Goal: Information Seeking & Learning: Learn about a topic

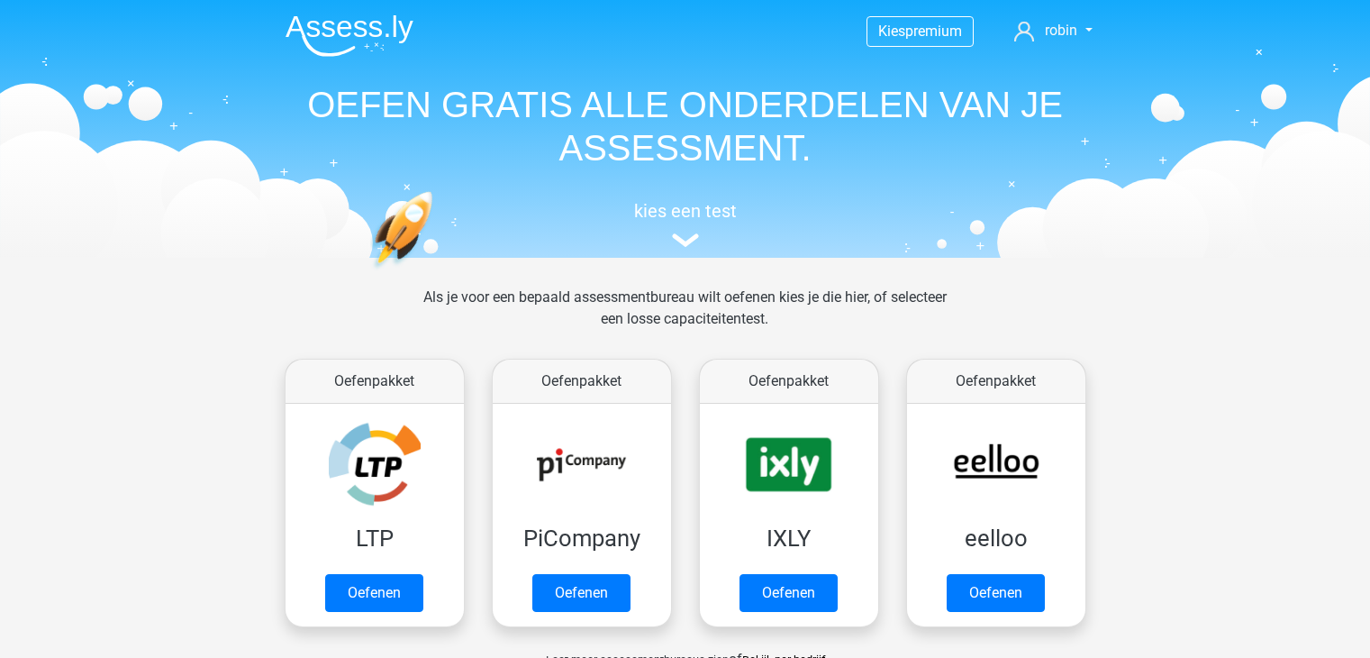
scroll to position [616, 0]
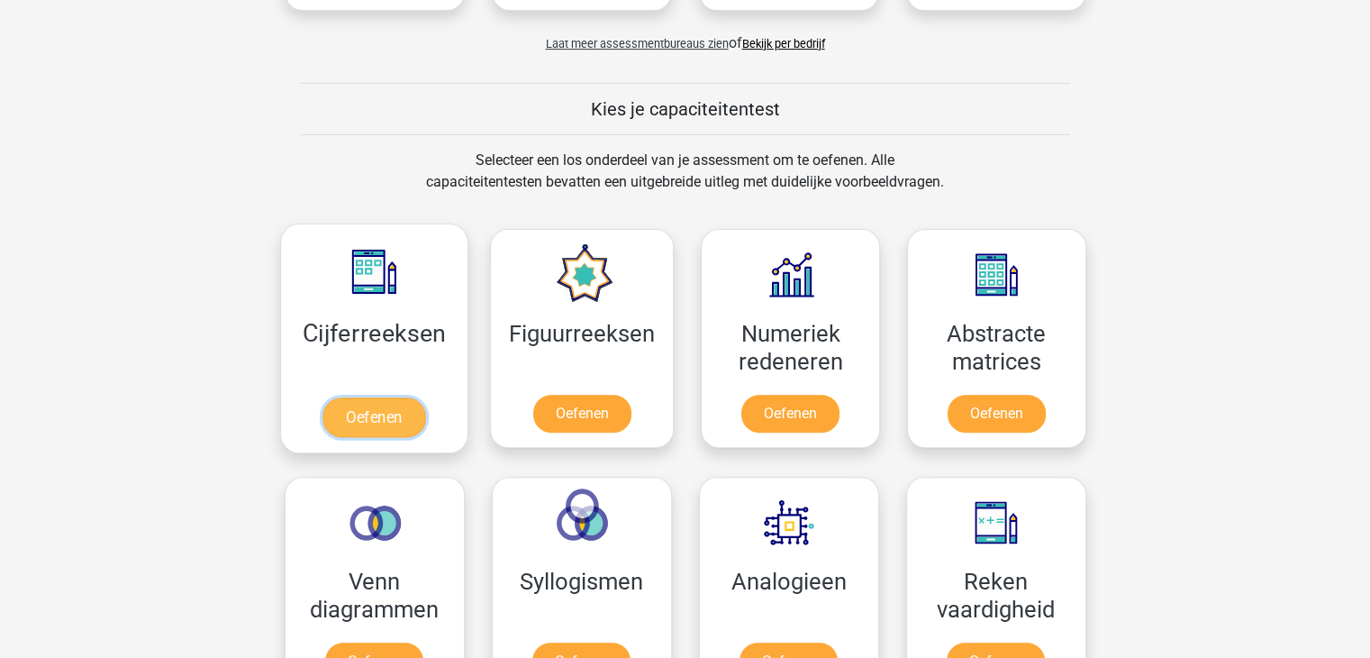
click at [368, 424] on link "Oefenen" at bounding box center [374, 417] width 103 height 40
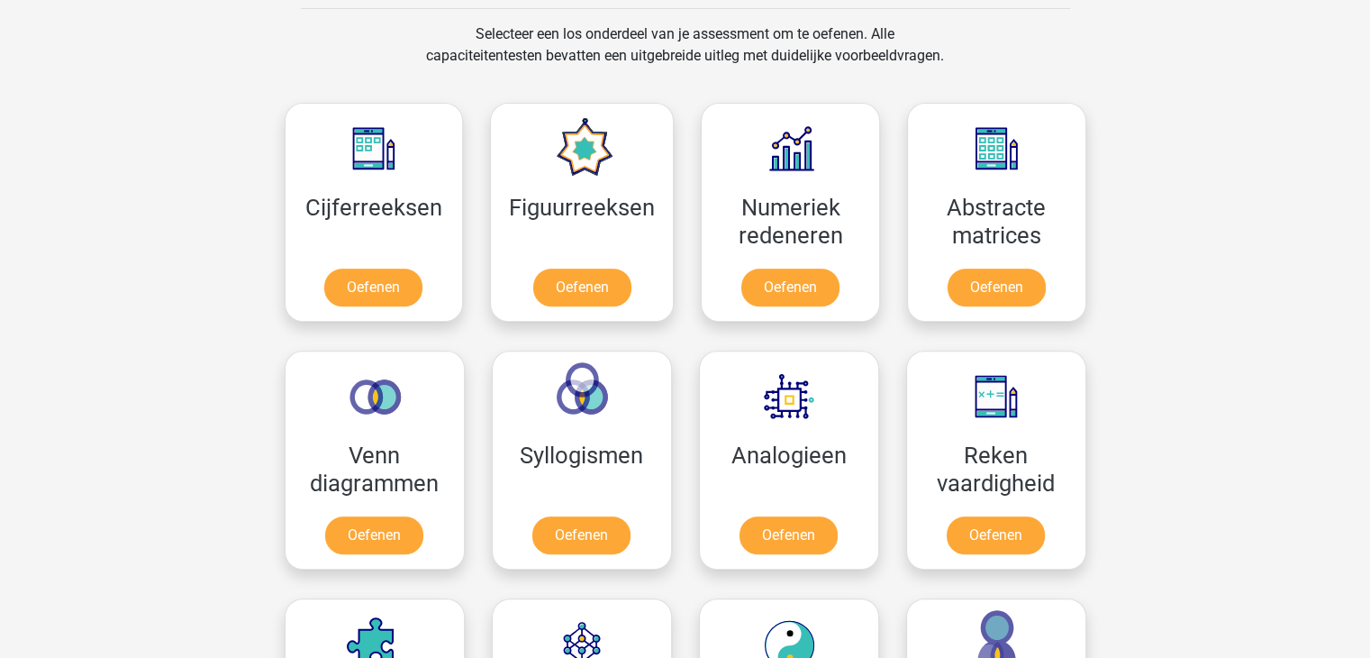
scroll to position [797, 0]
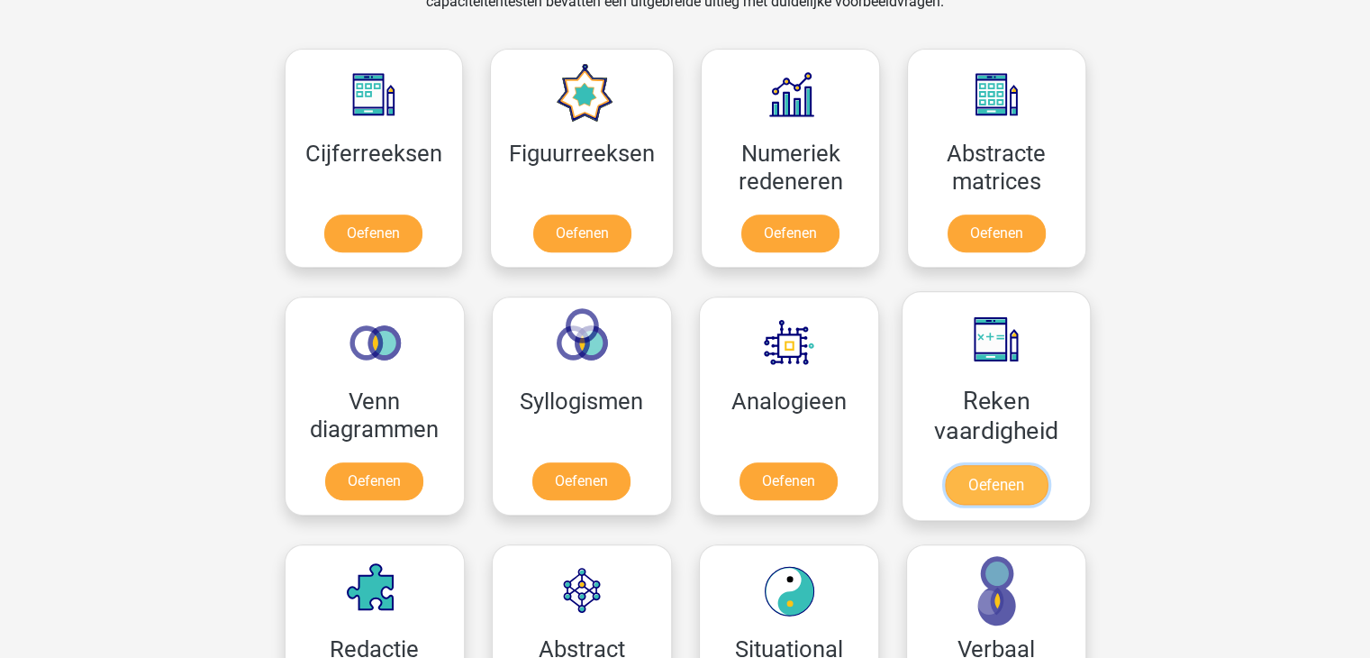
click at [990, 465] on link "Oefenen" at bounding box center [995, 485] width 103 height 40
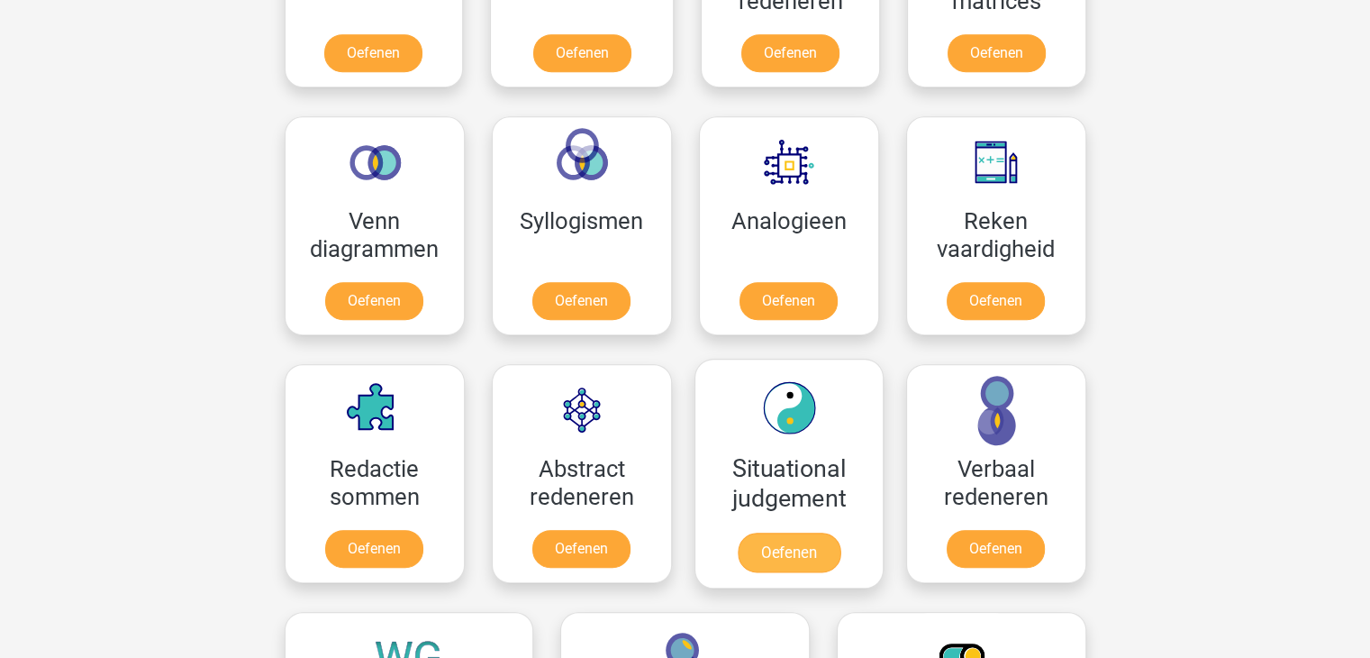
scroll to position [706, 0]
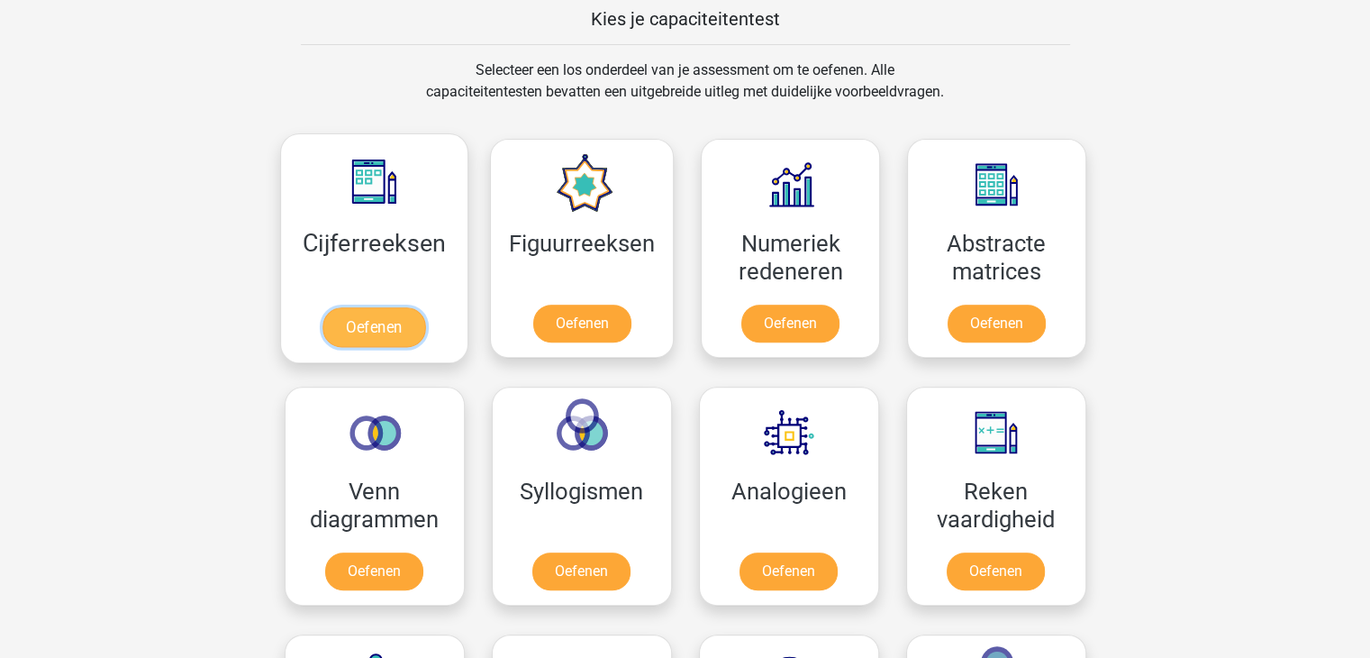
click at [411, 316] on link "Oefenen" at bounding box center [374, 327] width 103 height 40
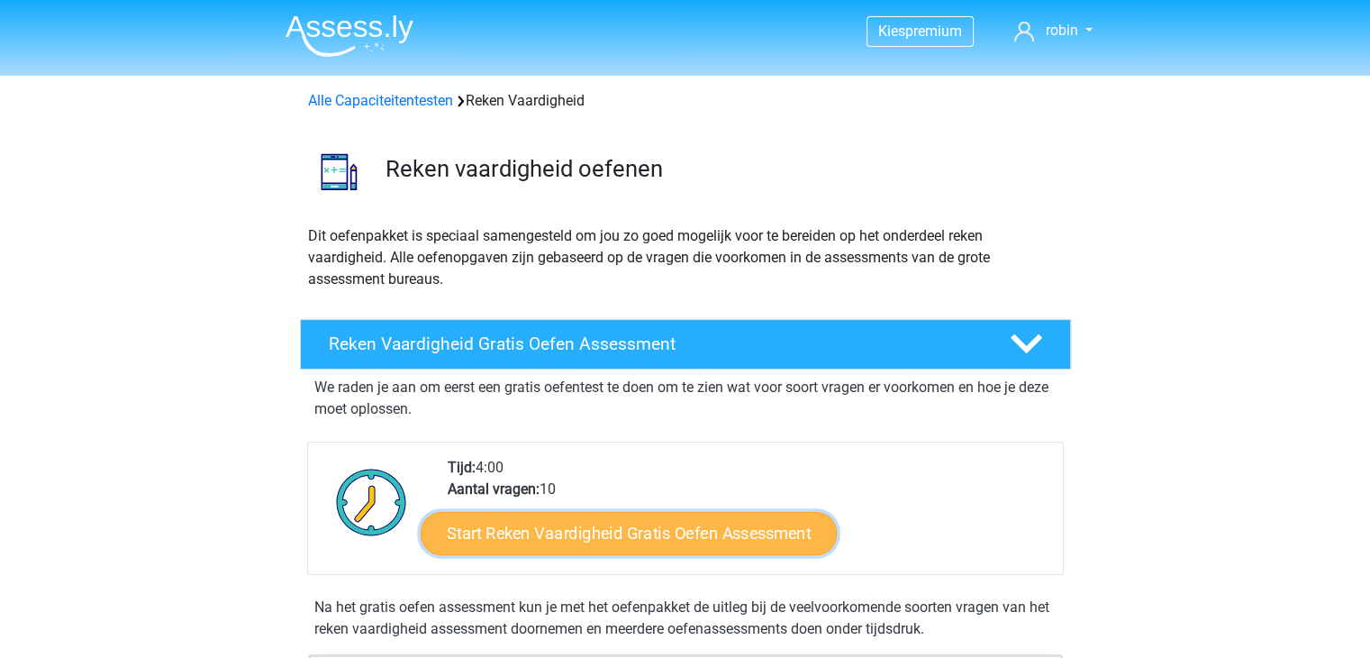
click at [712, 523] on link "Start Reken Vaardigheid Gratis Oefen Assessment" at bounding box center [629, 532] width 416 height 43
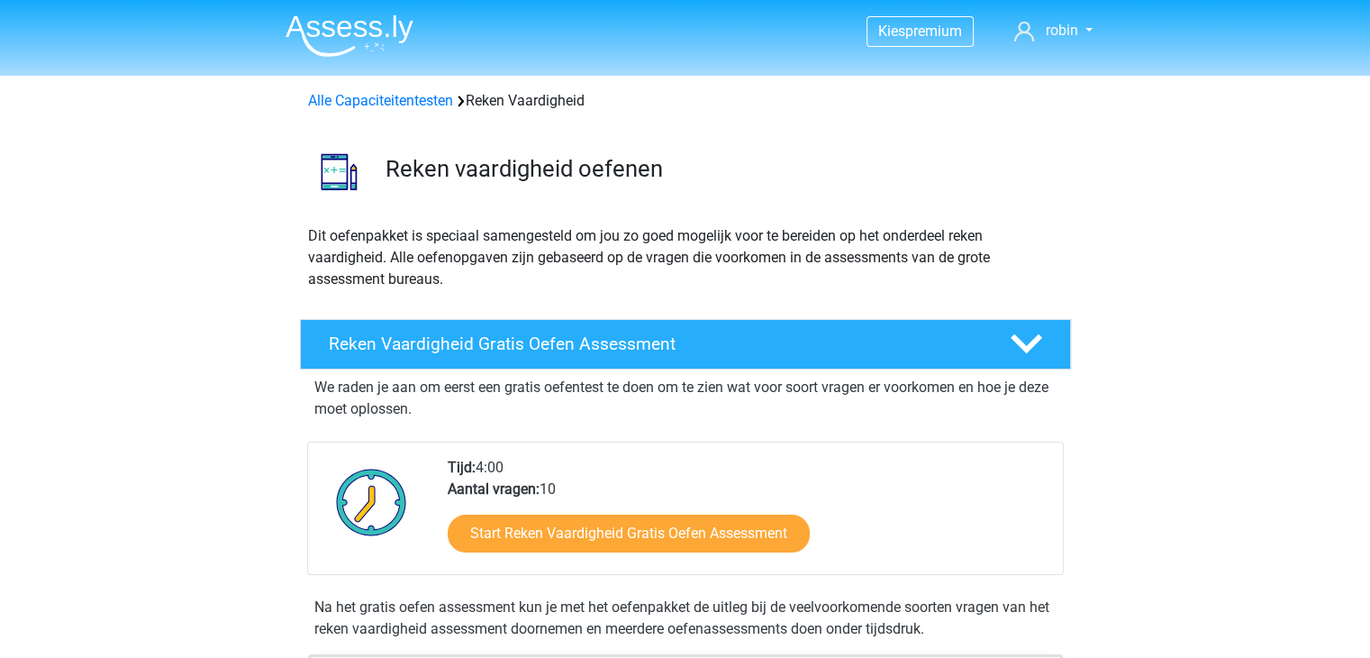
drag, startPoint x: 453, startPoint y: 230, endPoint x: 450, endPoint y: 219, distance: 11.4
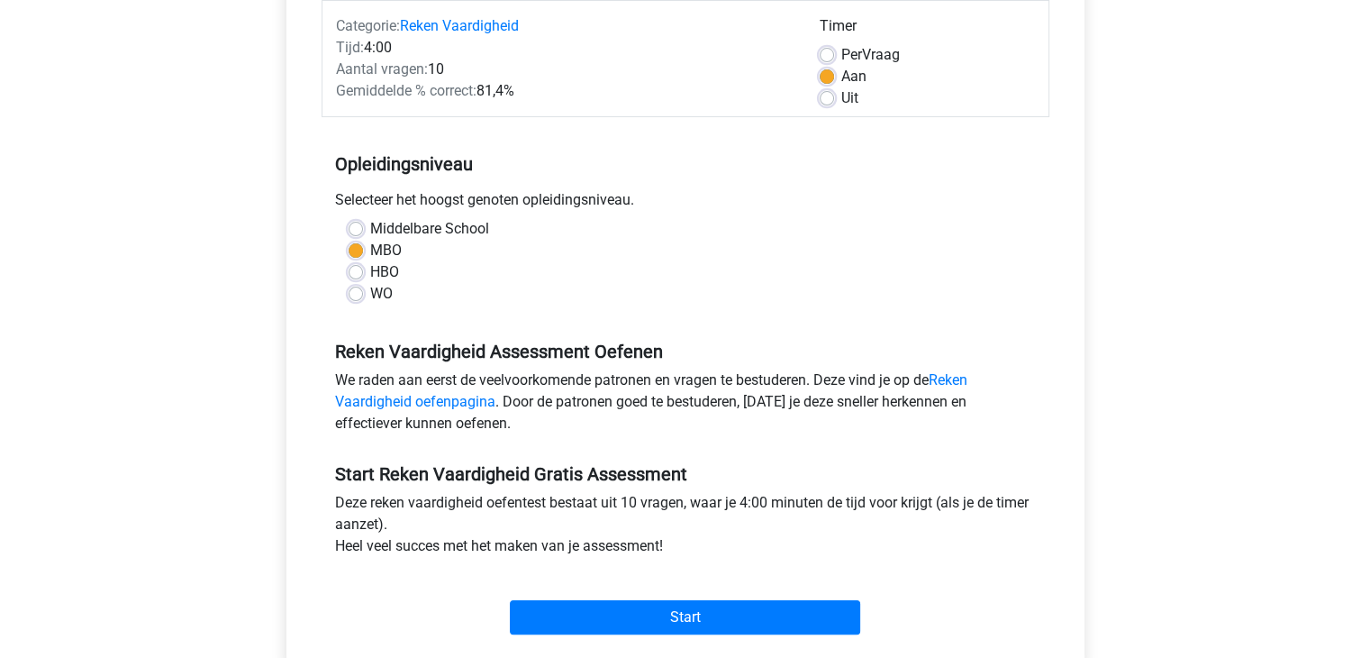
scroll to position [270, 0]
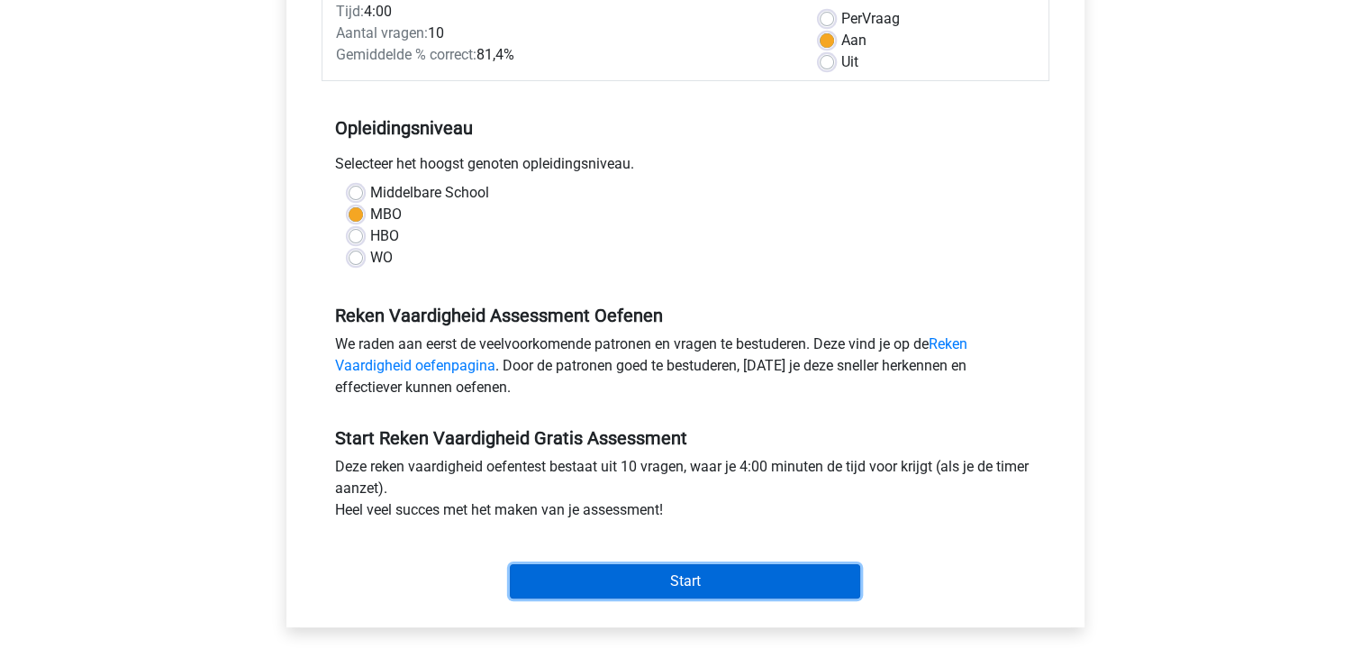
click at [704, 575] on input "Start" at bounding box center [685, 581] width 350 height 34
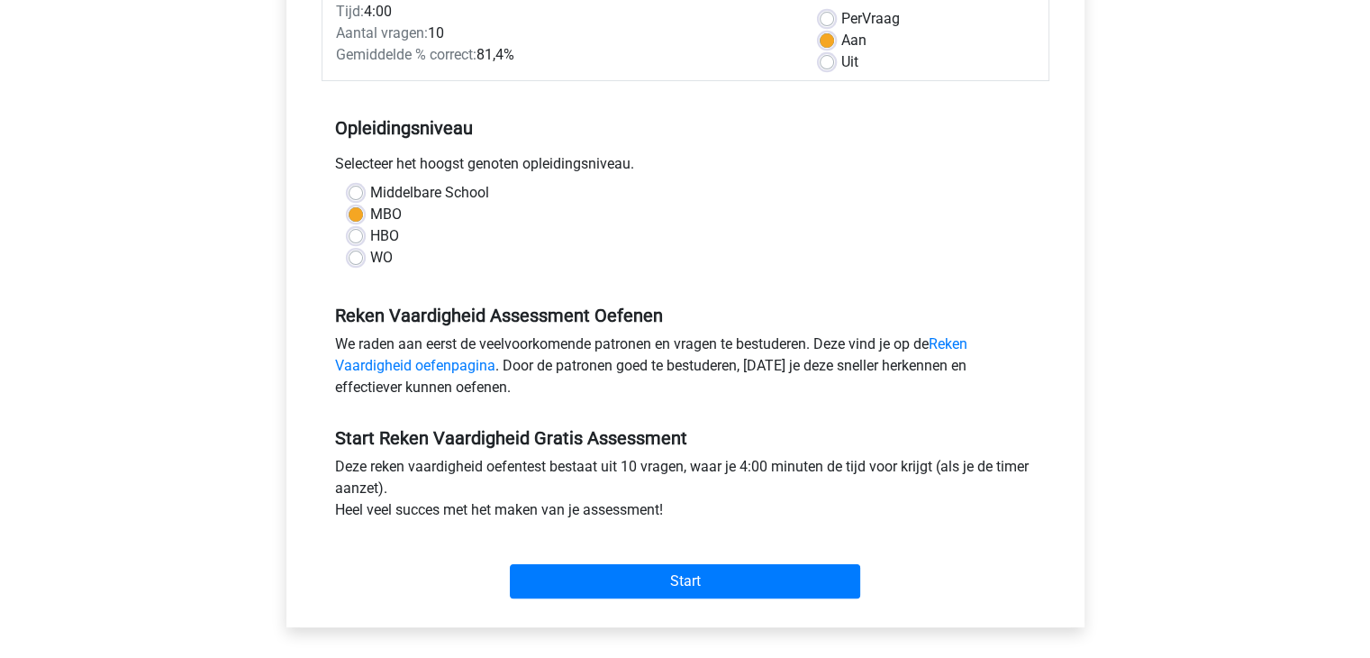
drag, startPoint x: 436, startPoint y: 202, endPoint x: 442, endPoint y: 190, distance: 13.3
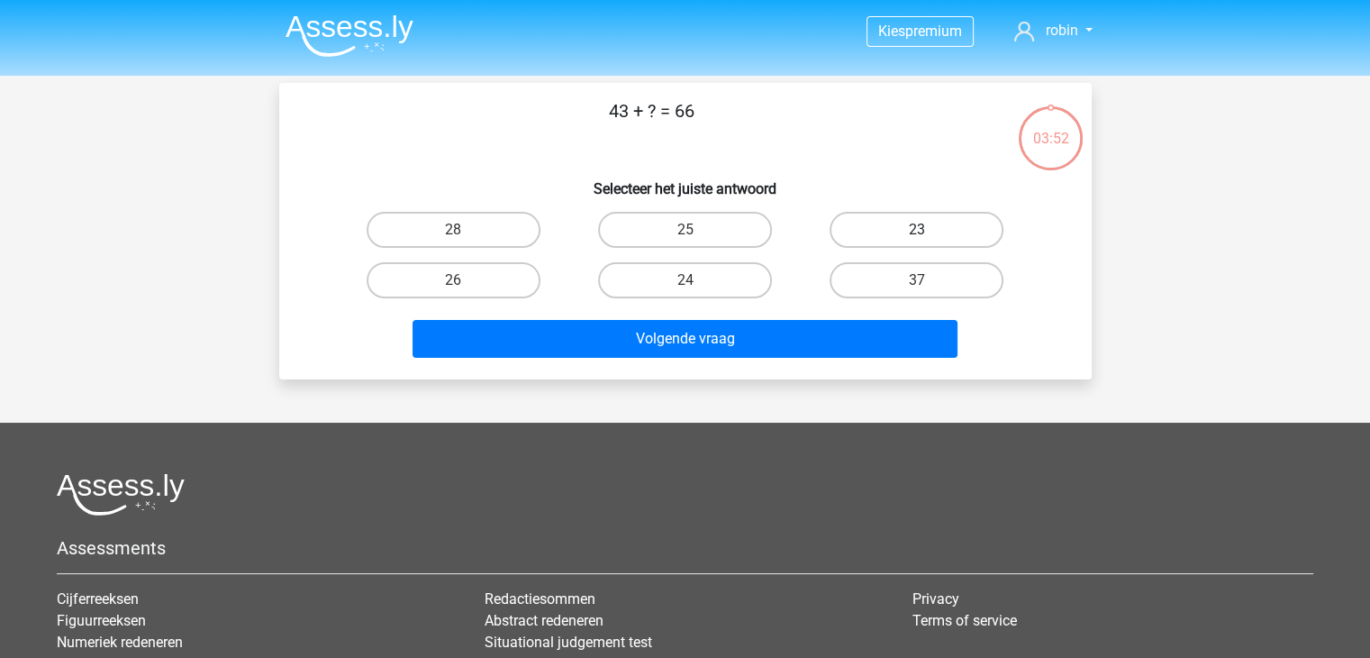
click at [932, 224] on label "23" at bounding box center [917, 230] width 174 height 36
click at [929, 230] on input "23" at bounding box center [923, 236] width 12 height 12
radio input "true"
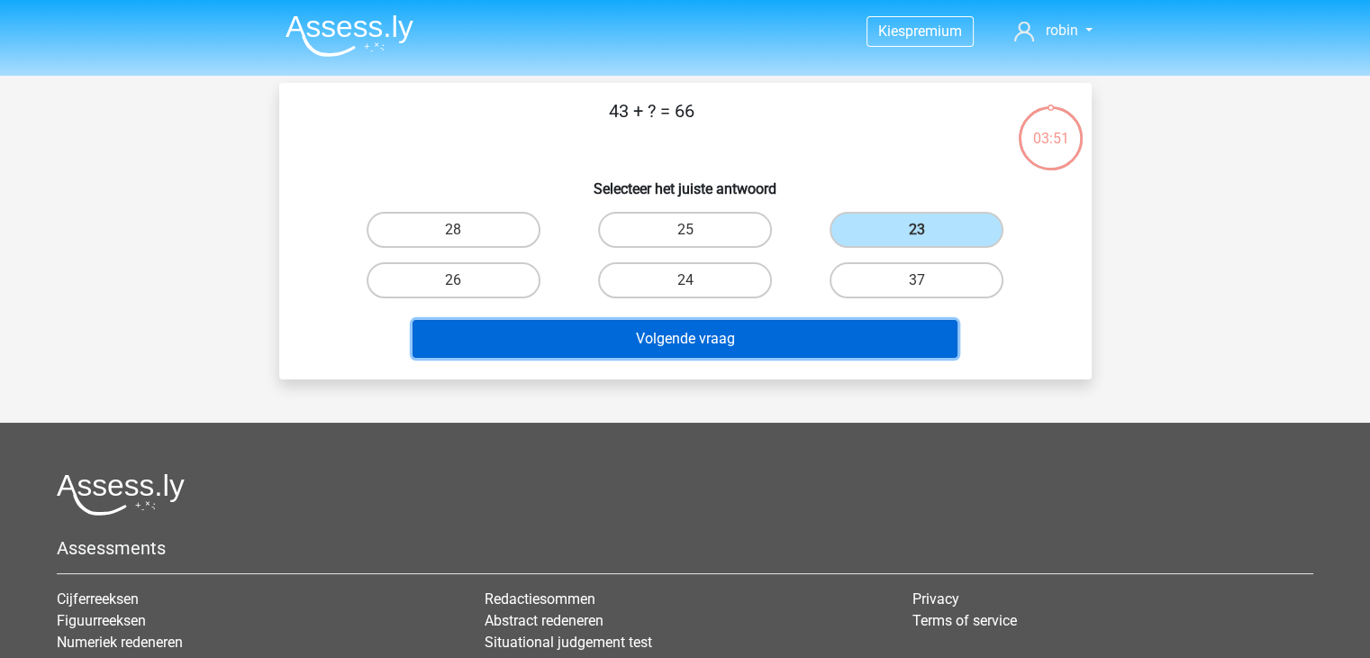
click at [779, 332] on button "Volgende vraag" at bounding box center [685, 339] width 545 height 38
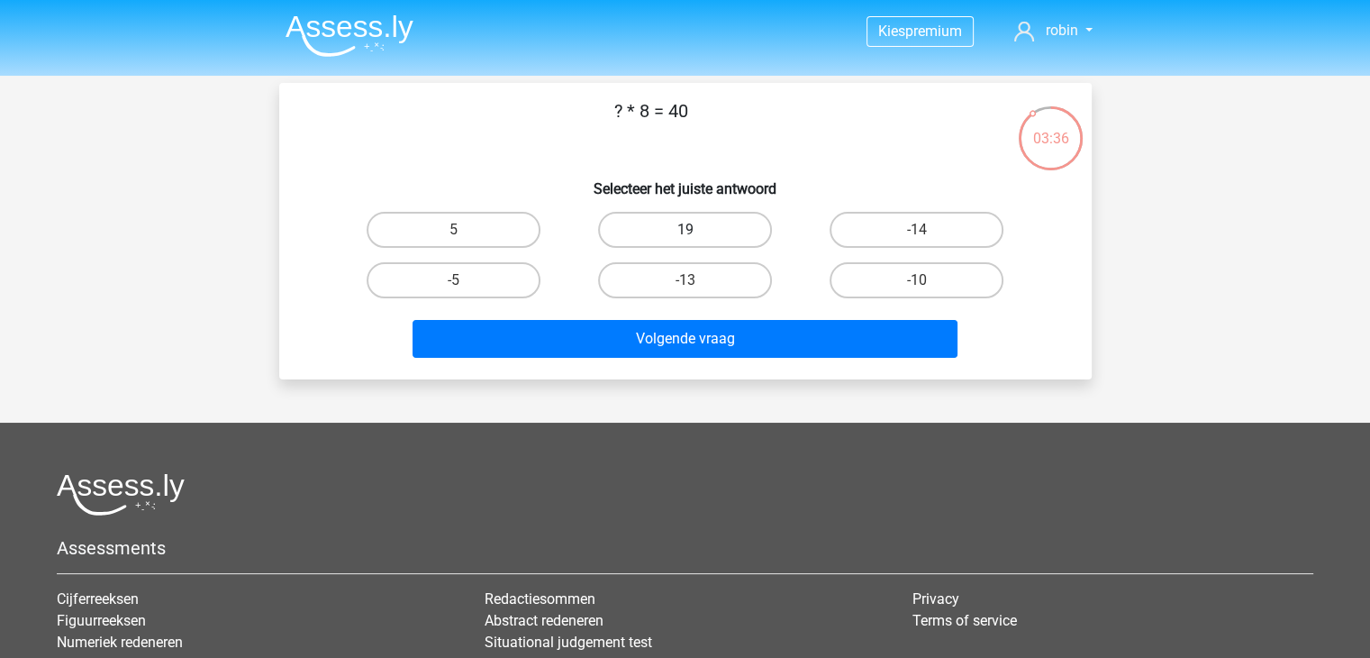
click at [633, 233] on label "19" at bounding box center [685, 230] width 174 height 36
click at [685, 233] on input "19" at bounding box center [691, 236] width 12 height 12
radio input "true"
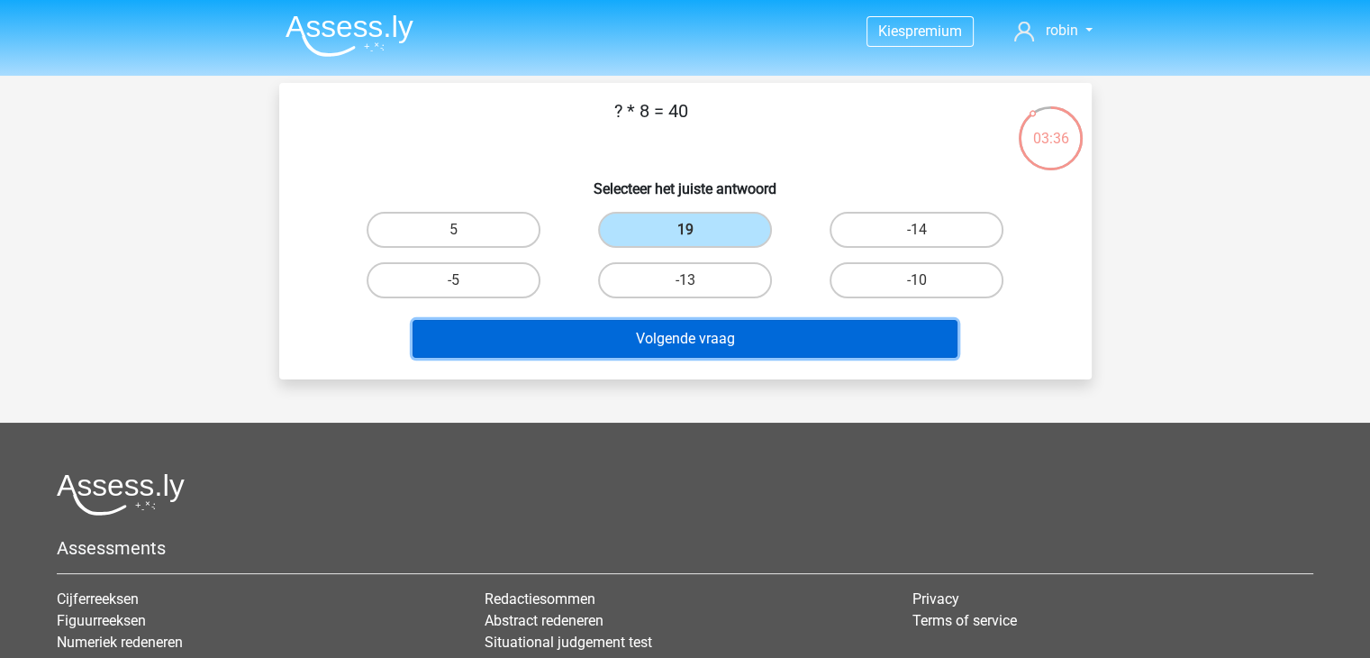
click at [678, 323] on button "Volgende vraag" at bounding box center [685, 339] width 545 height 38
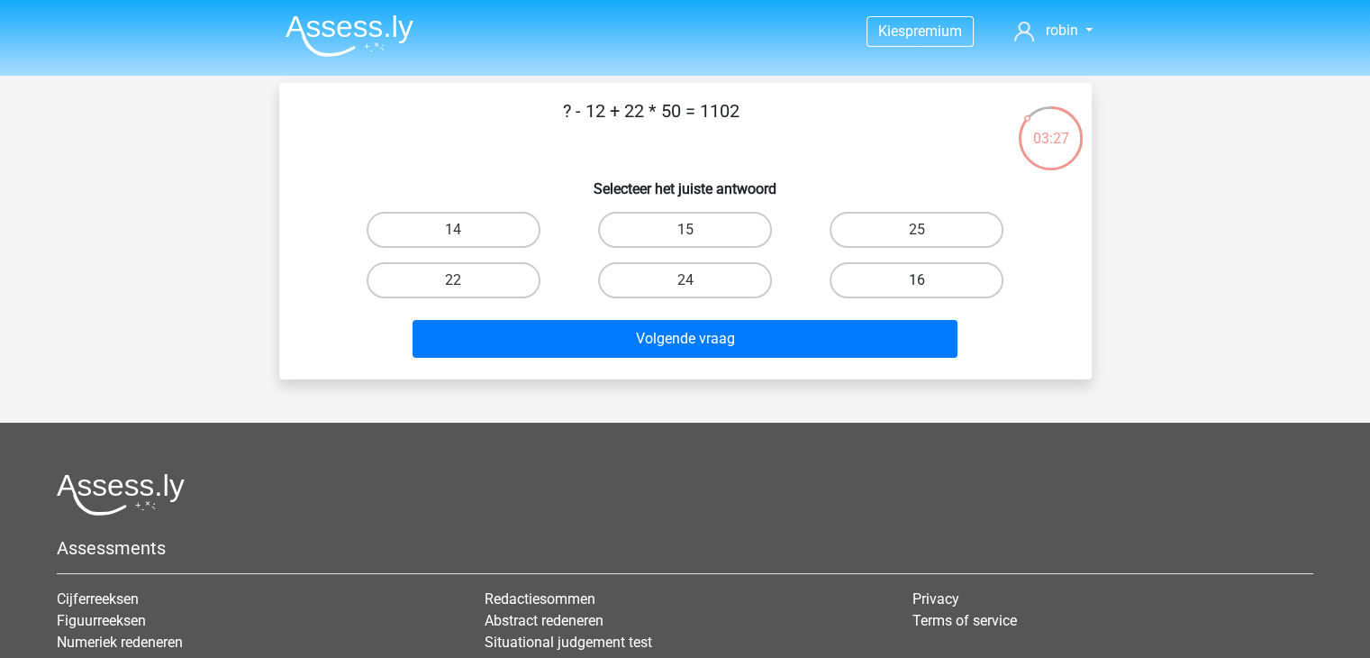
click at [876, 271] on label "16" at bounding box center [917, 280] width 174 height 36
click at [917, 280] on input "16" at bounding box center [923, 286] width 12 height 12
radio input "true"
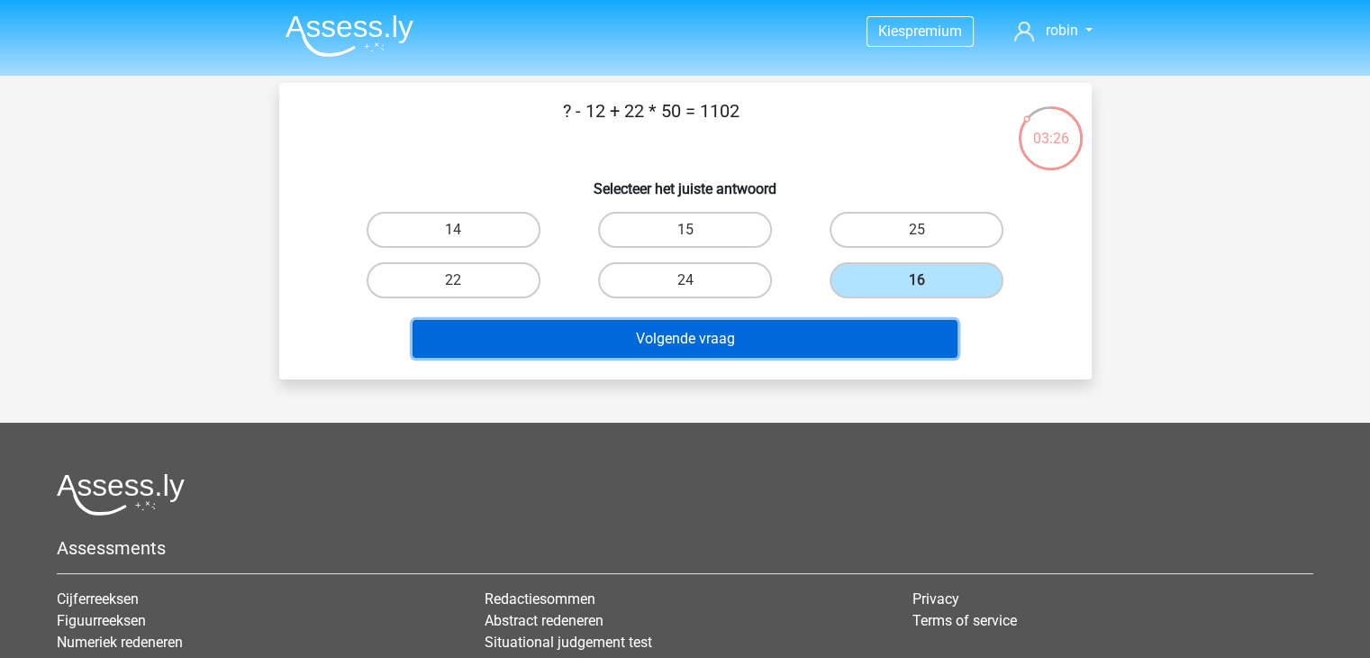
click at [818, 335] on button "Volgende vraag" at bounding box center [685, 339] width 545 height 38
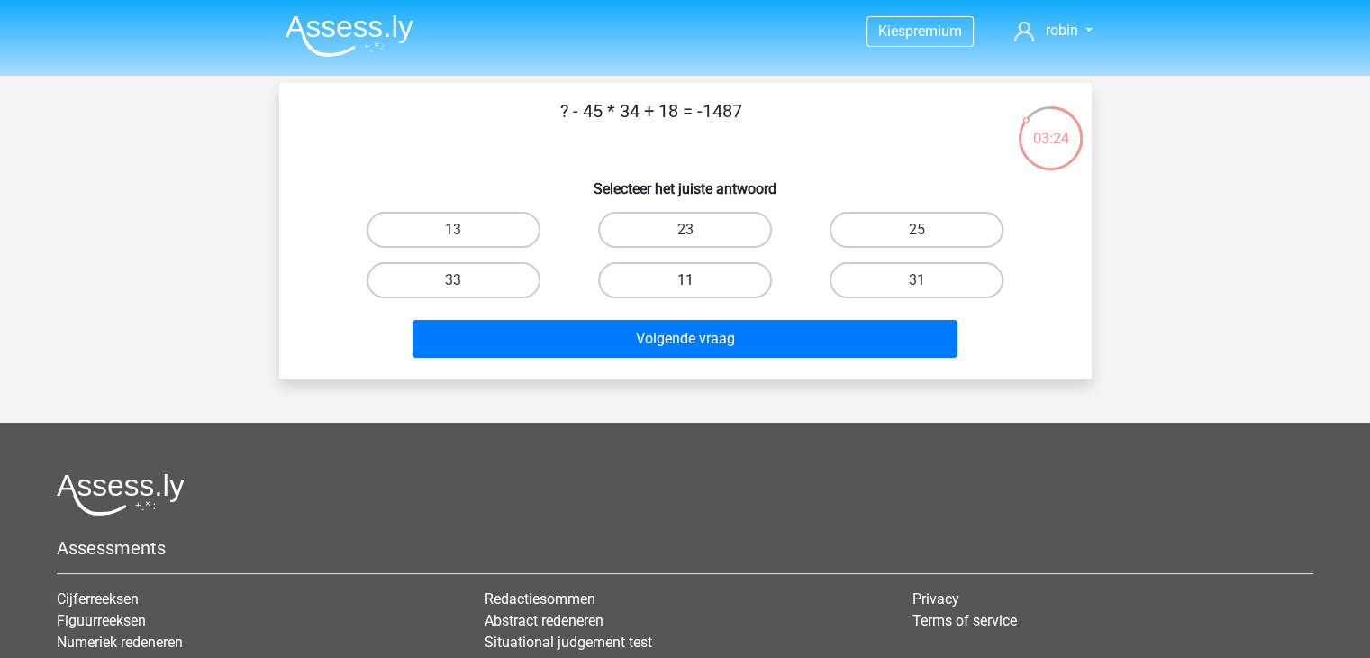
click at [751, 280] on label "11" at bounding box center [685, 280] width 174 height 36
click at [696, 280] on input "11" at bounding box center [691, 286] width 12 height 12
radio input "true"
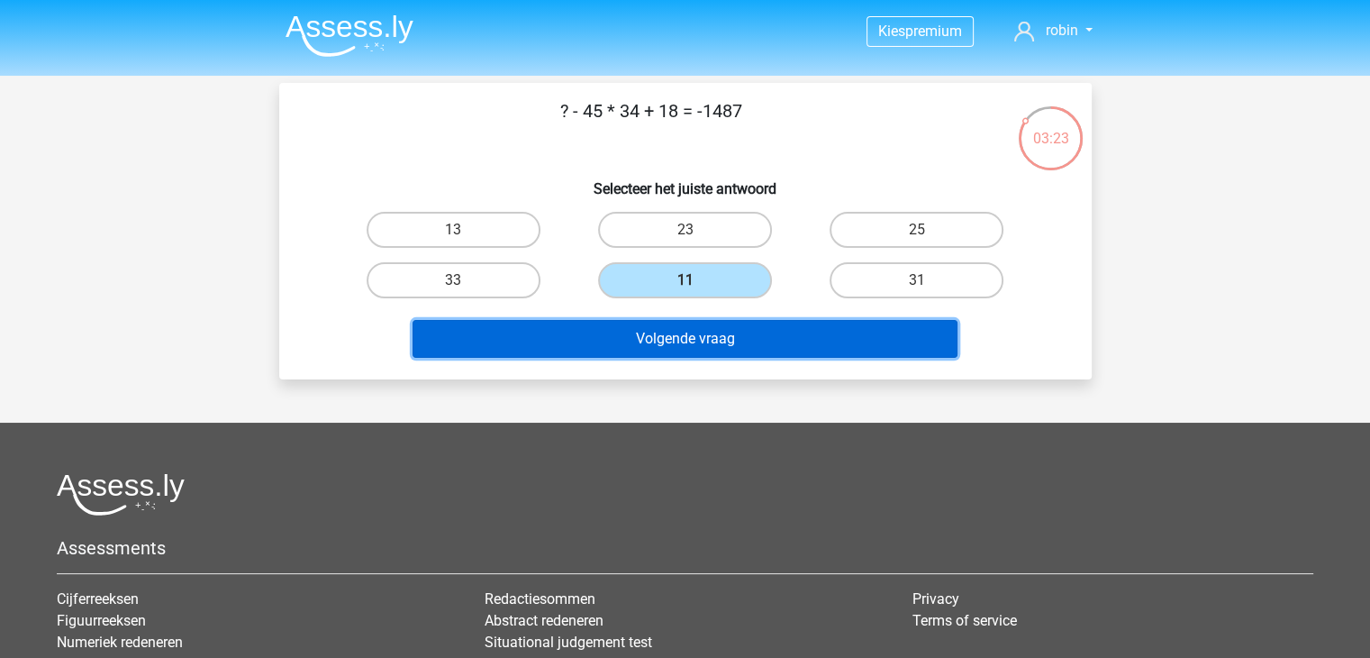
click at [737, 350] on button "Volgende vraag" at bounding box center [685, 339] width 545 height 38
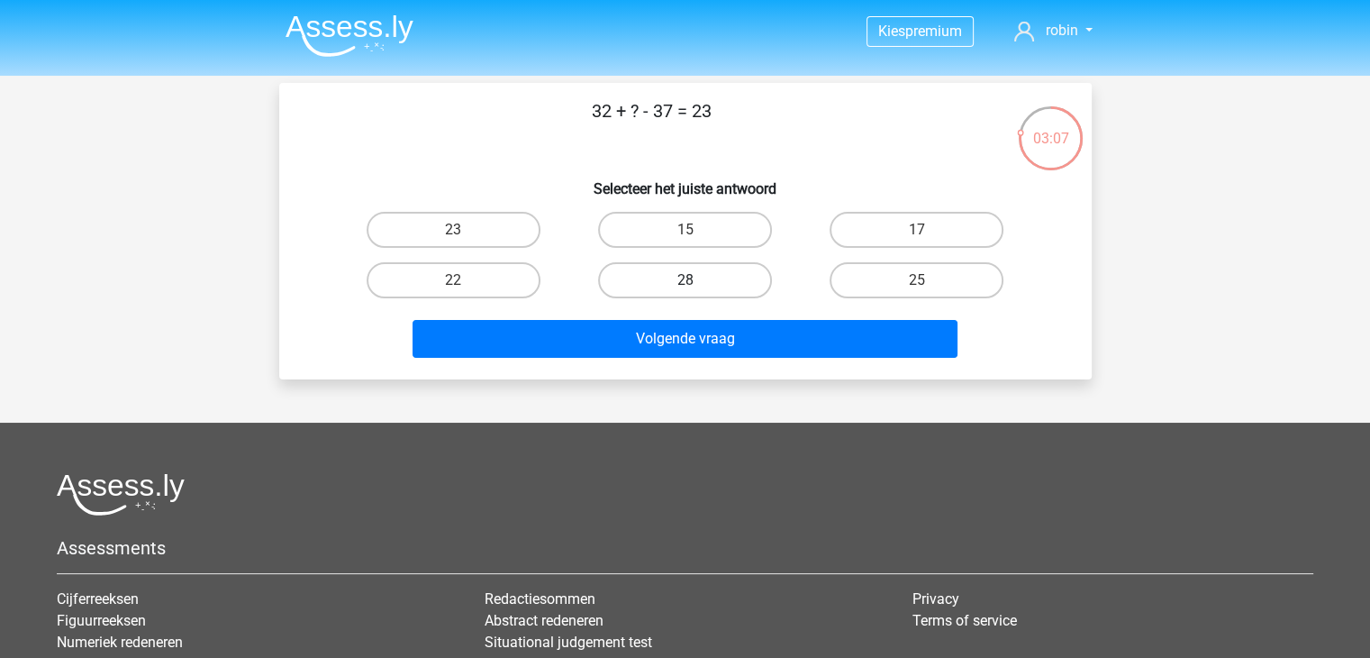
click at [676, 278] on label "28" at bounding box center [685, 280] width 174 height 36
click at [685, 280] on input "28" at bounding box center [691, 286] width 12 height 12
radio input "true"
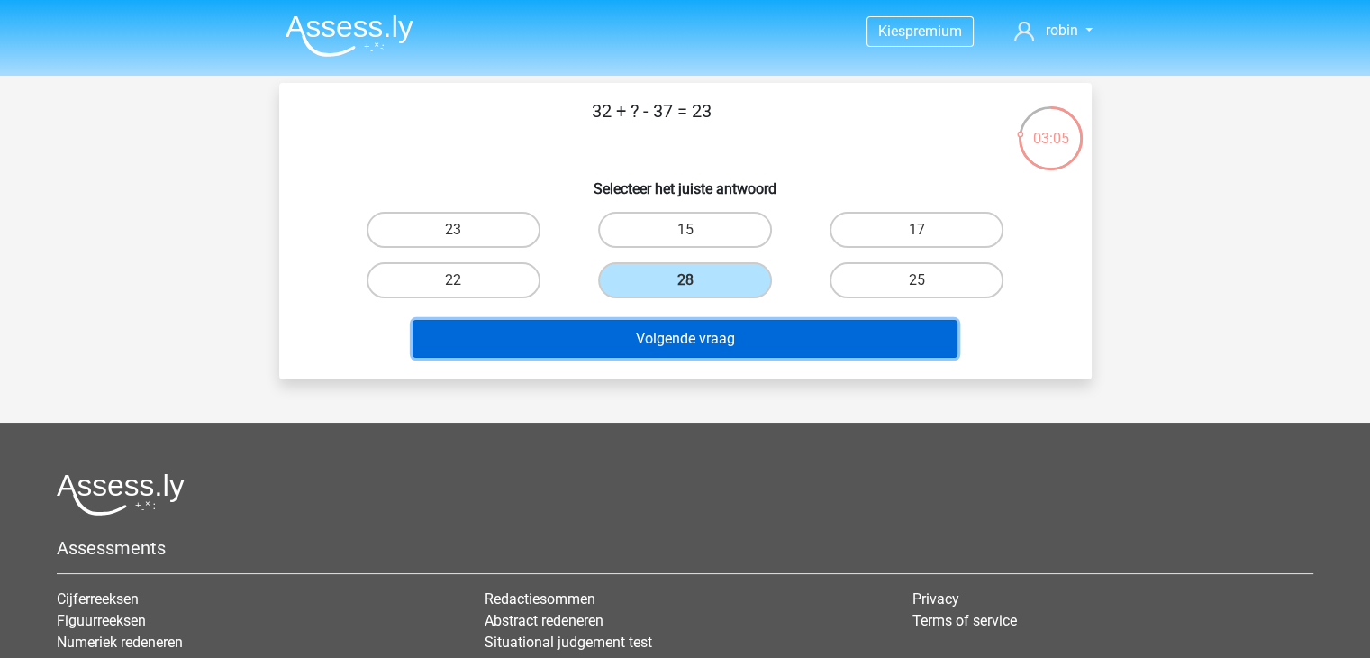
click at [661, 339] on button "Volgende vraag" at bounding box center [685, 339] width 545 height 38
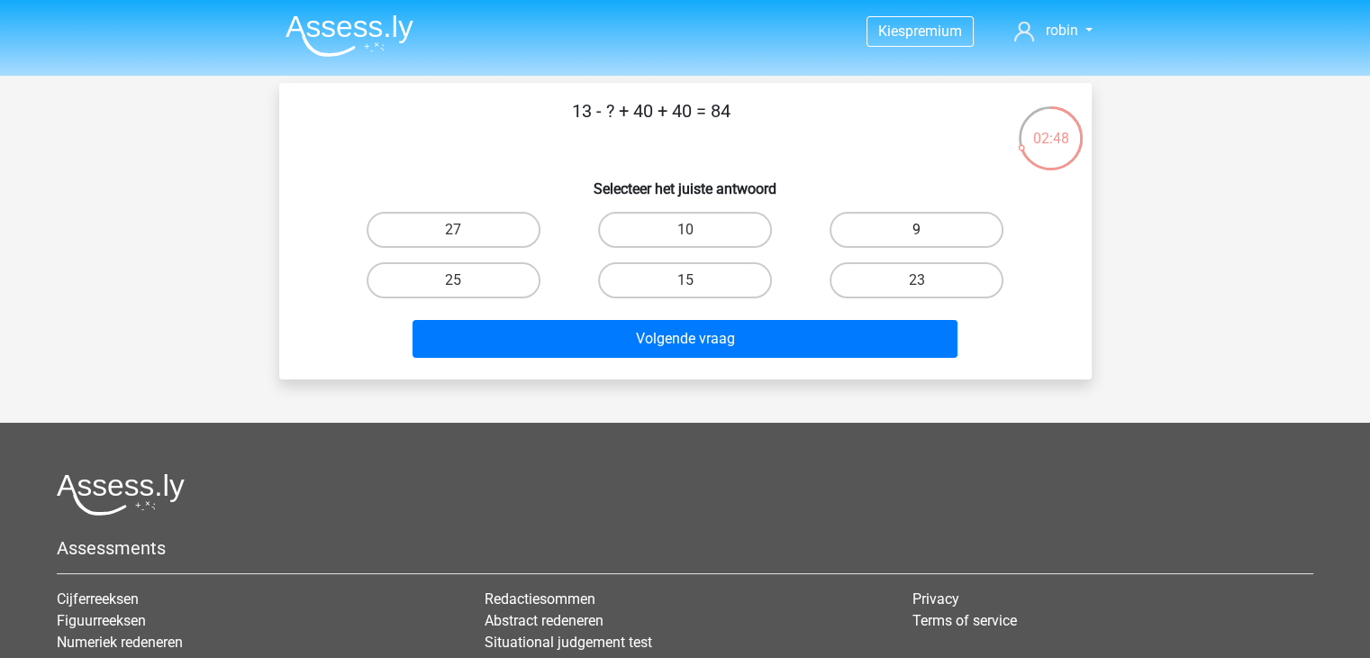
click at [878, 242] on label "9" at bounding box center [917, 230] width 174 height 36
click at [917, 241] on input "9" at bounding box center [923, 236] width 12 height 12
radio input "true"
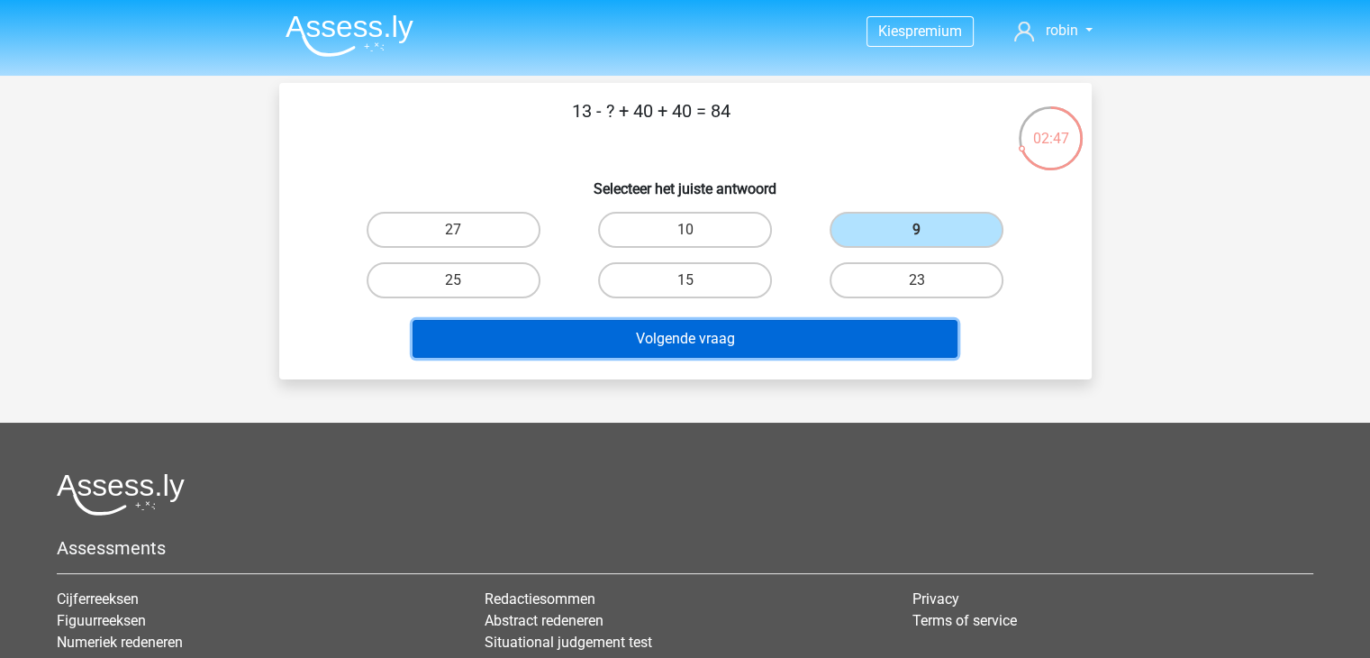
click at [843, 335] on button "Volgende vraag" at bounding box center [685, 339] width 545 height 38
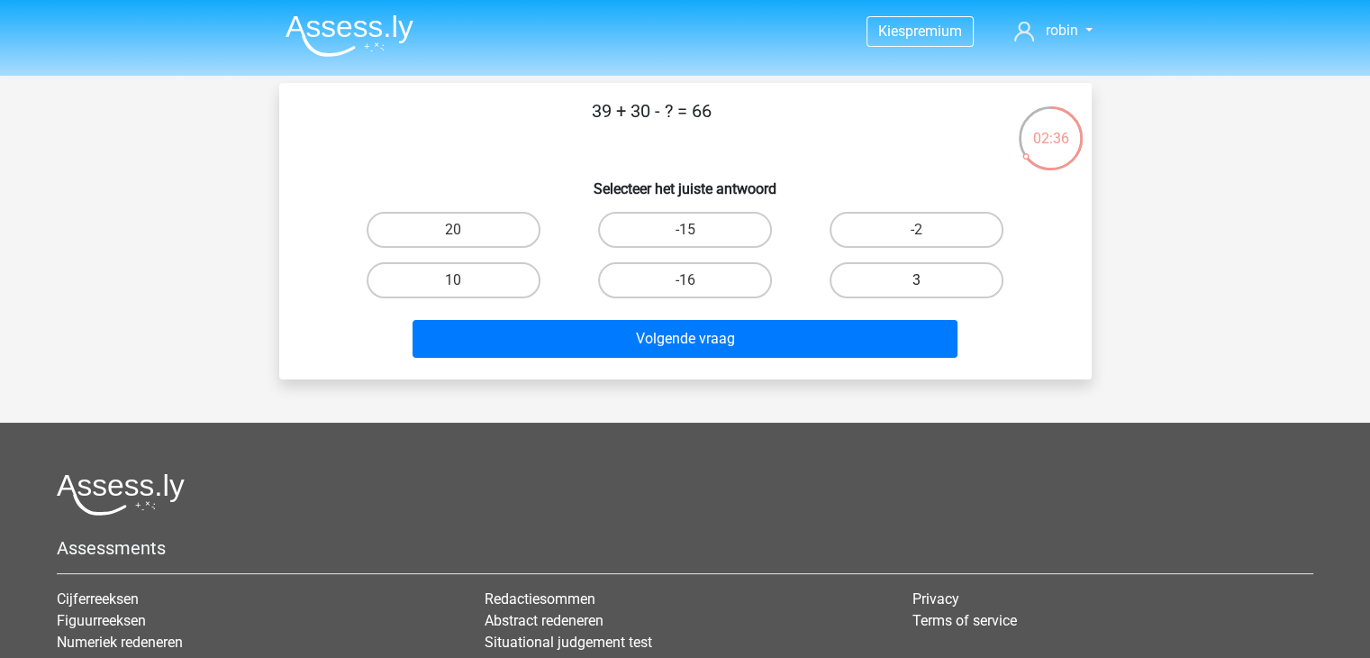
click at [921, 269] on label "3" at bounding box center [917, 280] width 174 height 36
click at [921, 280] on input "3" at bounding box center [923, 286] width 12 height 12
radio input "true"
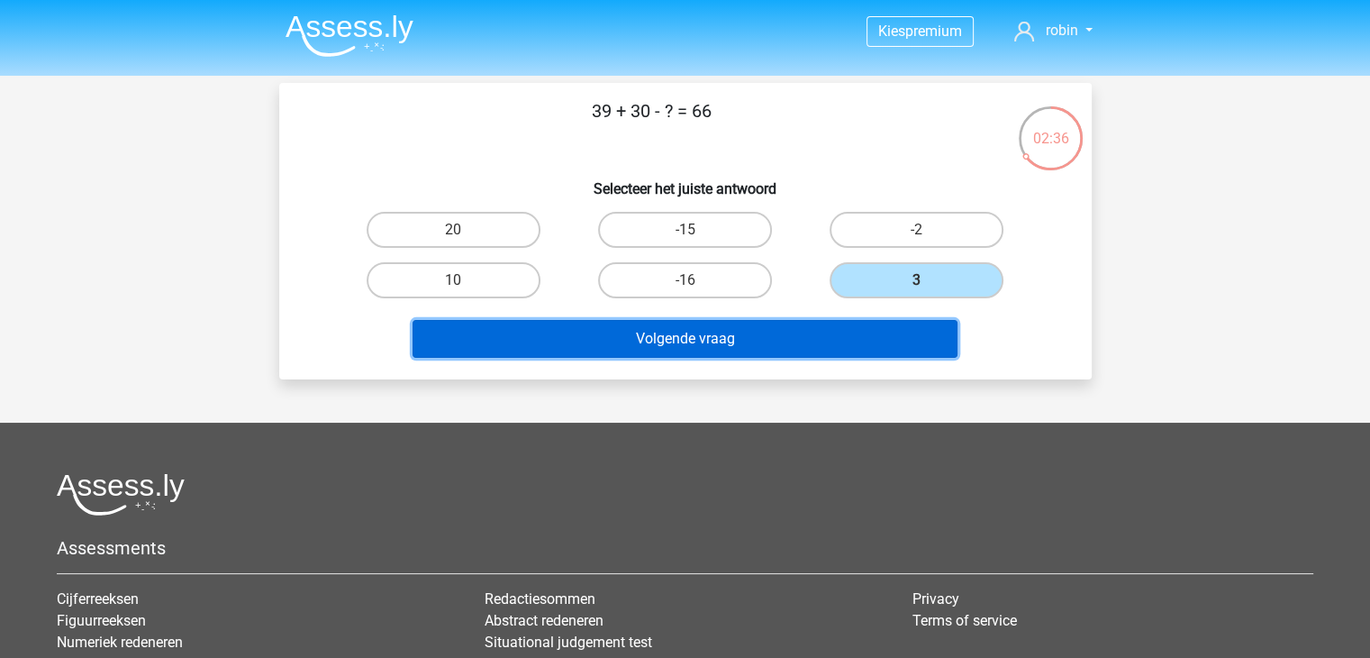
click at [850, 347] on button "Volgende vraag" at bounding box center [685, 339] width 545 height 38
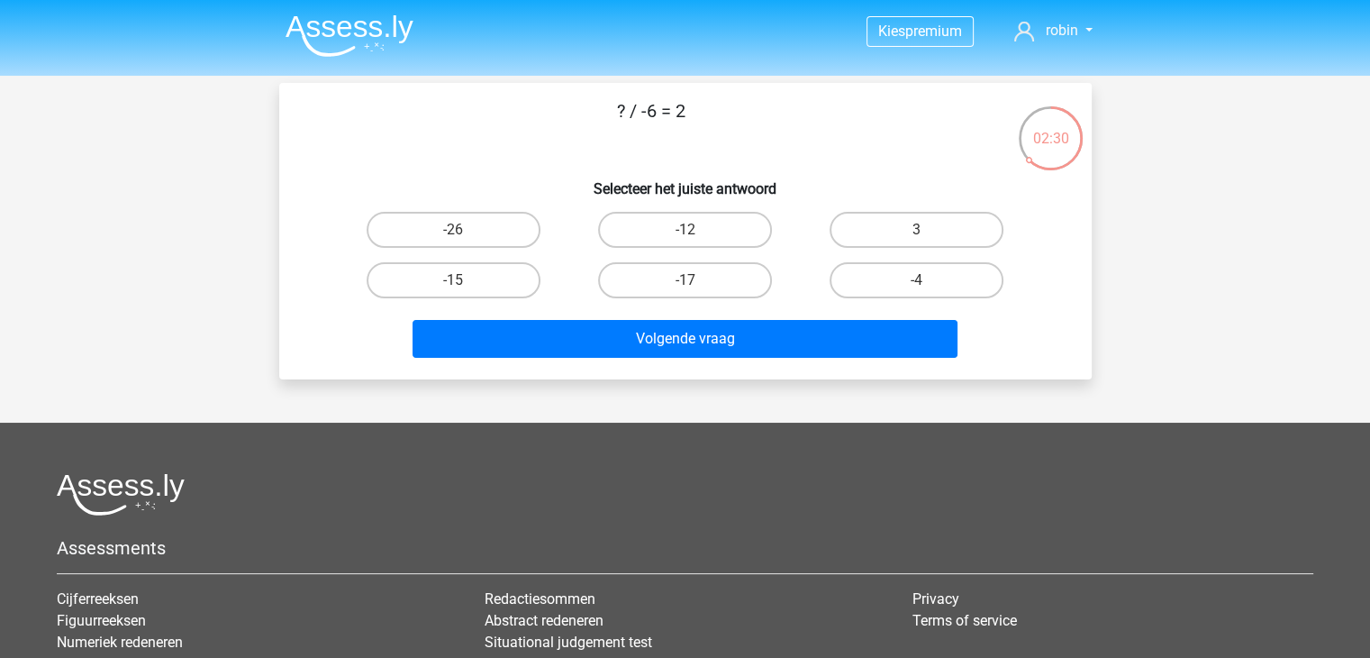
click at [917, 286] on input "-4" at bounding box center [923, 286] width 12 height 12
radio input "true"
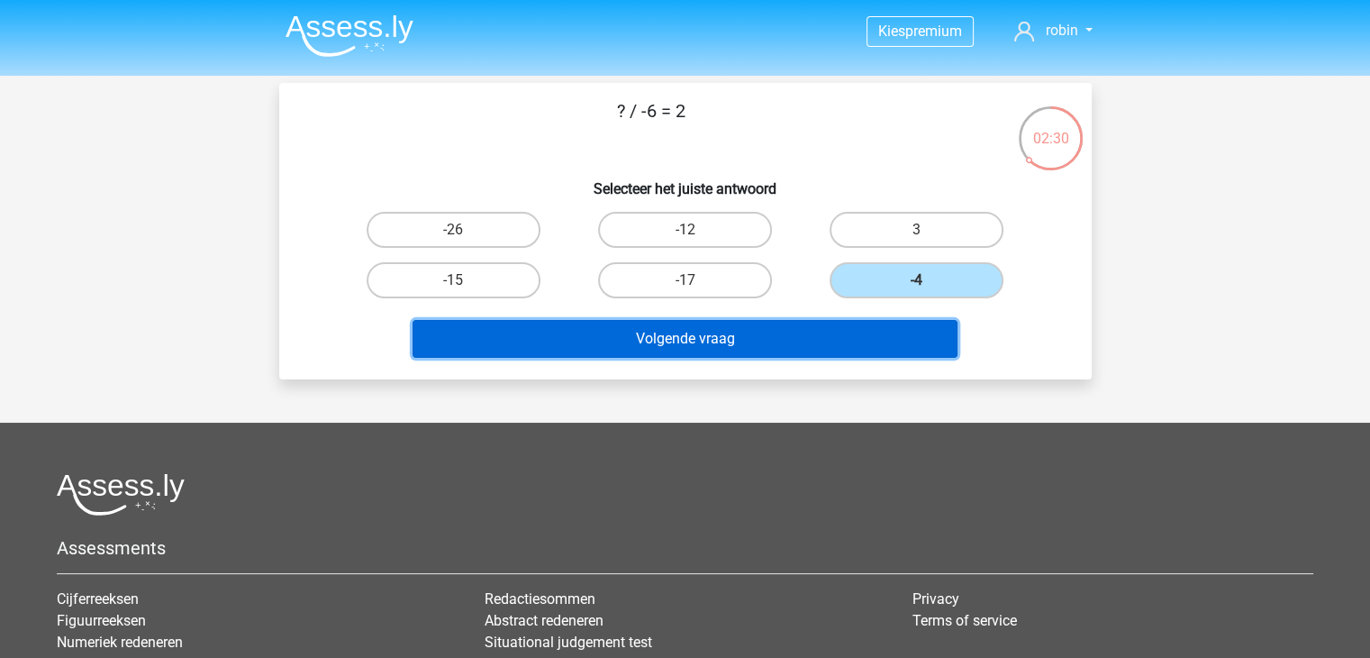
click at [819, 328] on button "Volgende vraag" at bounding box center [685, 339] width 545 height 38
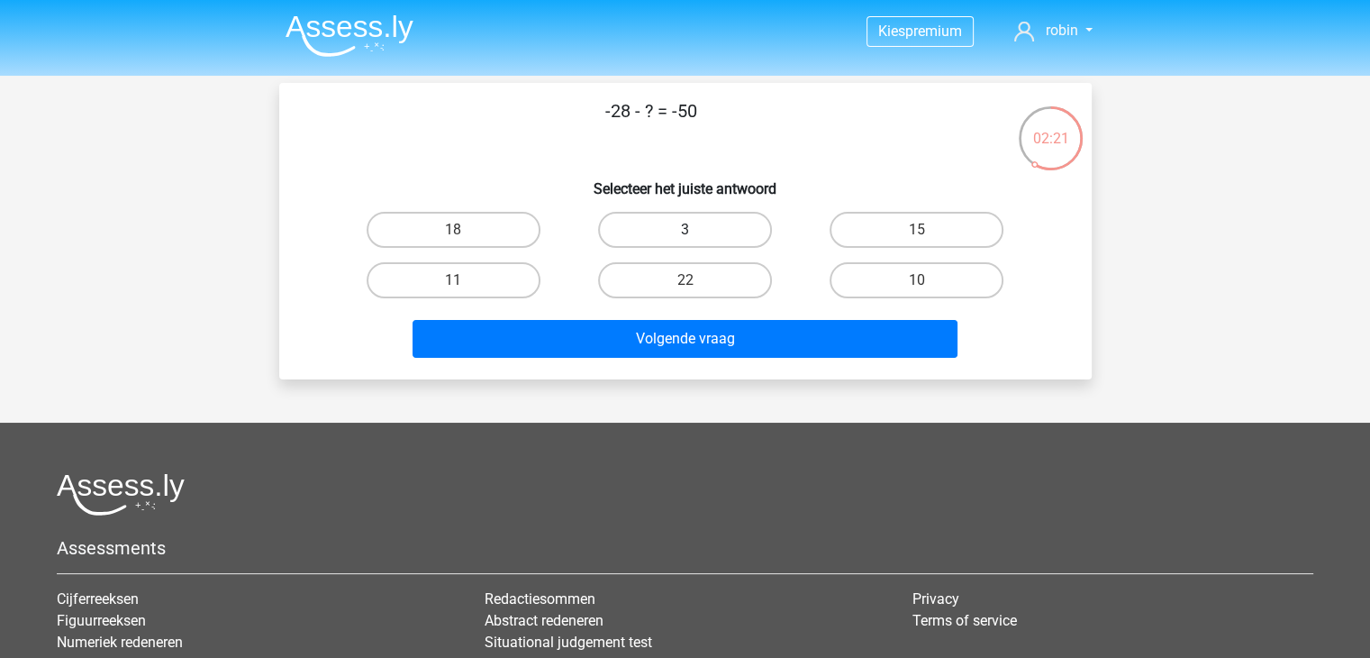
click at [703, 224] on label "3" at bounding box center [685, 230] width 174 height 36
click at [696, 230] on input "3" at bounding box center [691, 236] width 12 height 12
radio input "true"
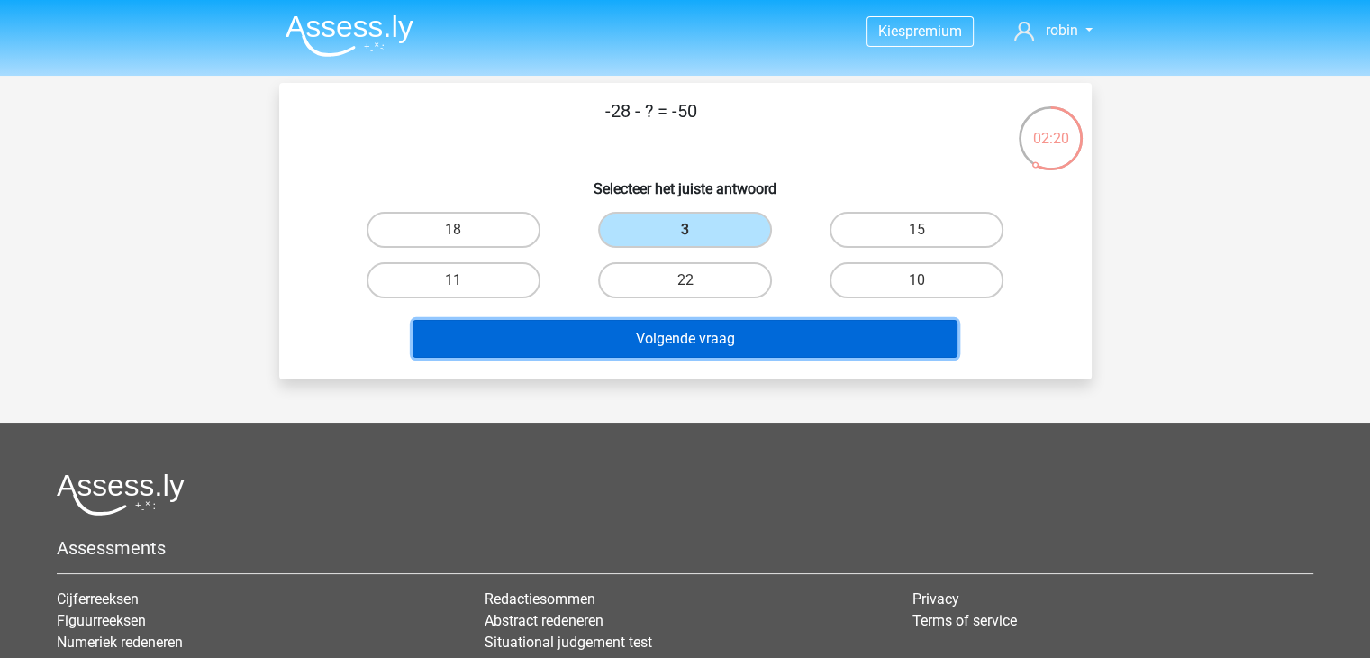
click at [704, 339] on button "Volgende vraag" at bounding box center [685, 339] width 545 height 38
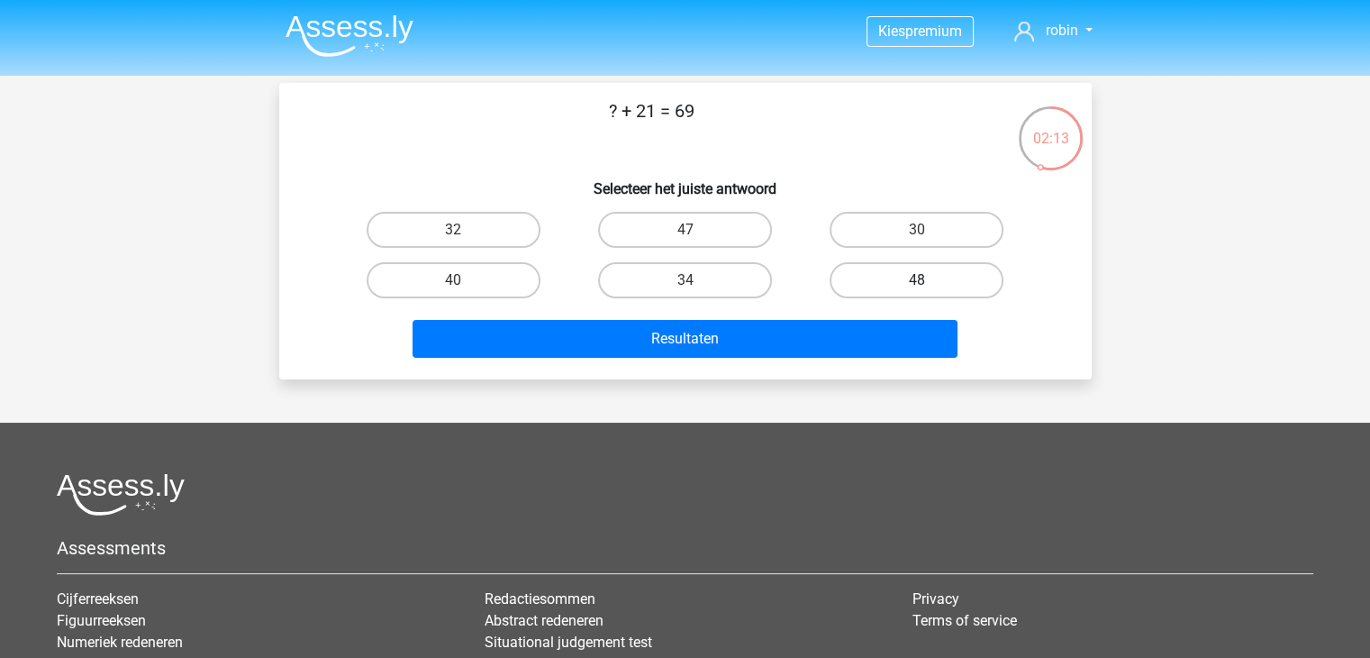
click at [910, 285] on label "48" at bounding box center [917, 280] width 174 height 36
click at [917, 285] on input "48" at bounding box center [923, 286] width 12 height 12
radio input "true"
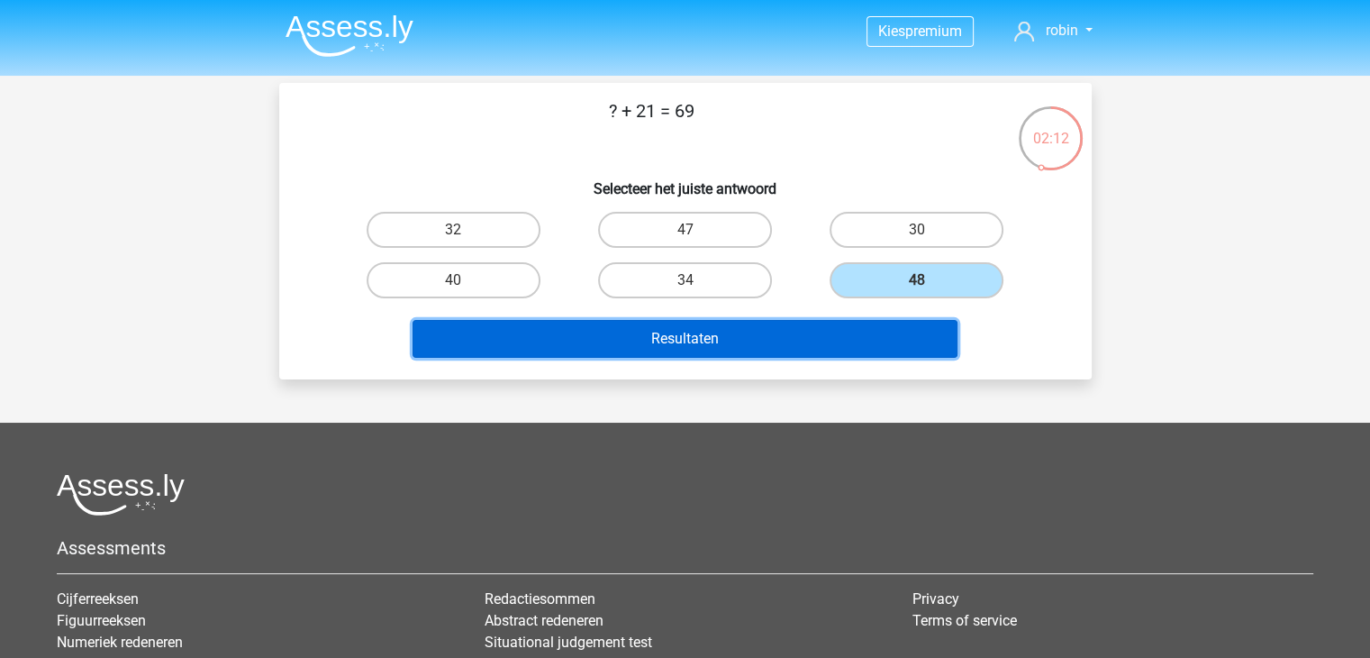
click at [829, 333] on button "Resultaten" at bounding box center [685, 339] width 545 height 38
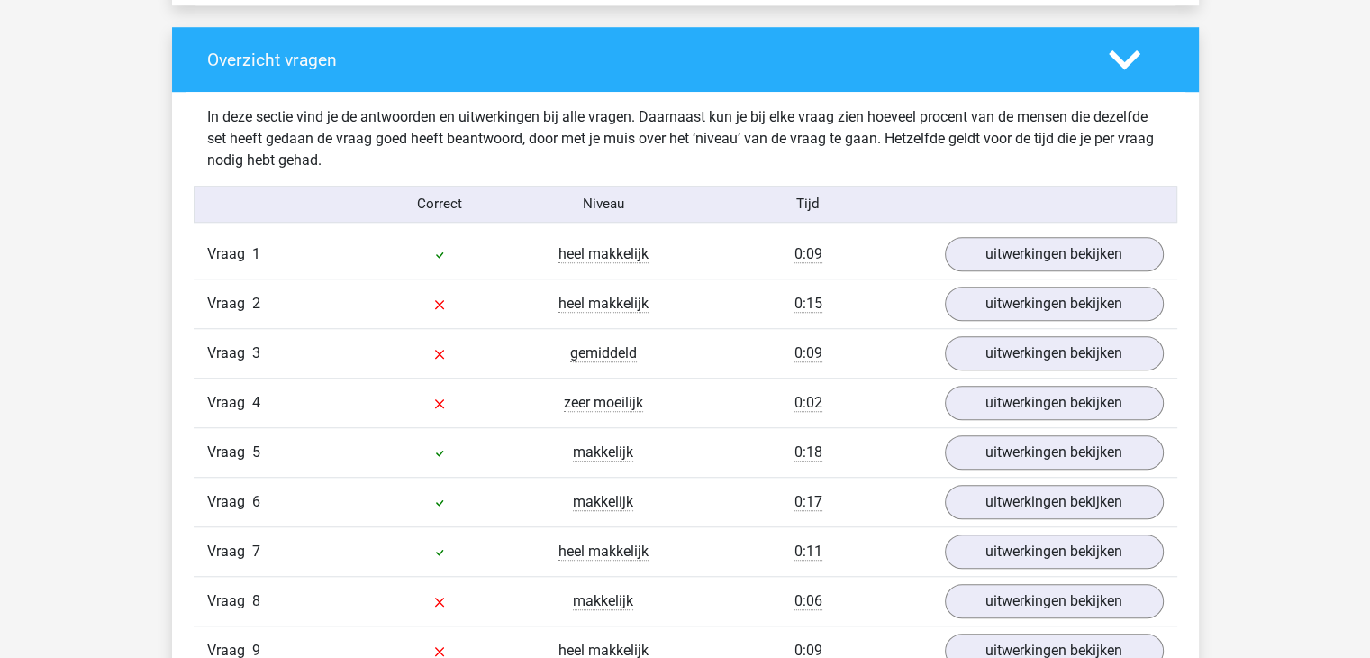
scroll to position [1442, 0]
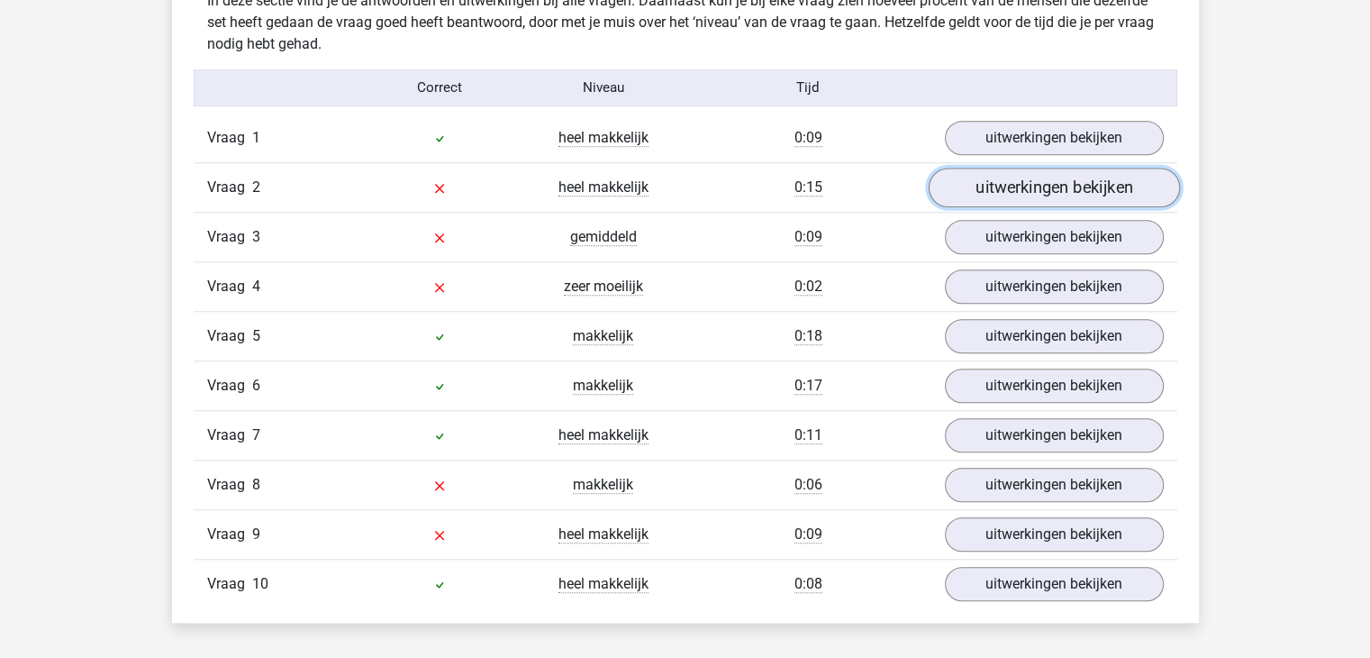
click at [1023, 185] on link "uitwerkingen bekijken" at bounding box center [1053, 188] width 251 height 40
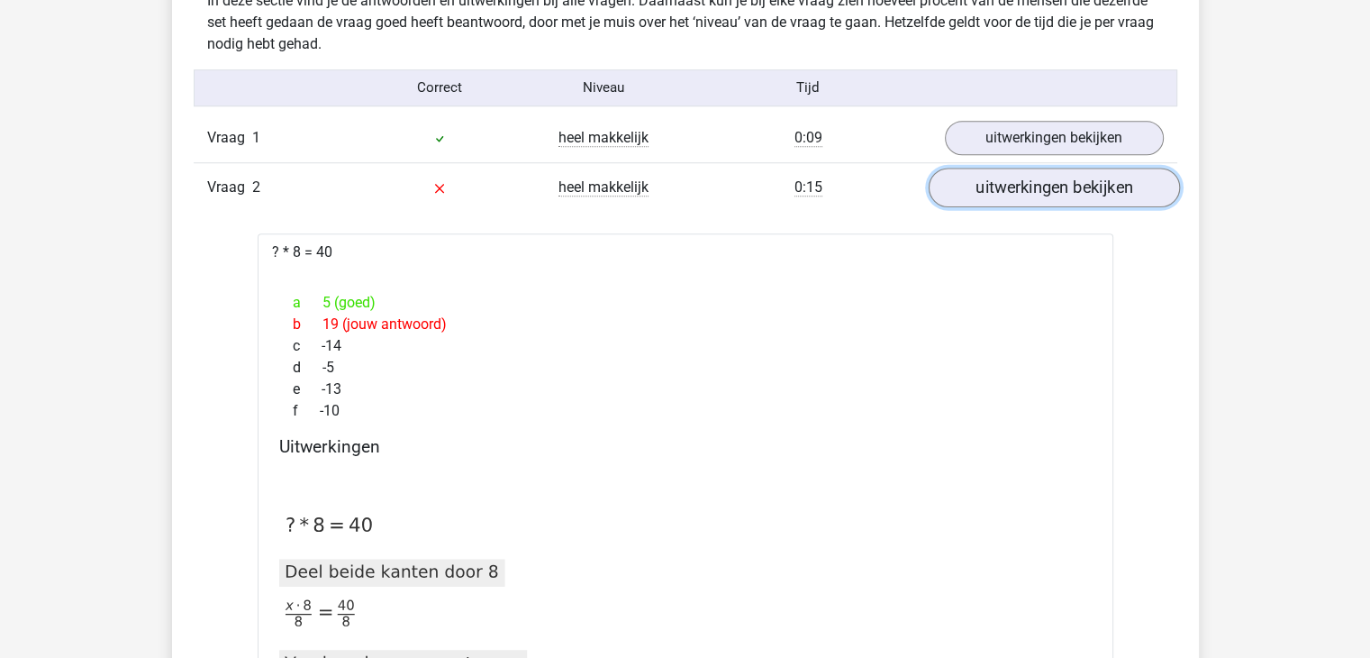
click at [990, 195] on link "uitwerkingen bekijken" at bounding box center [1053, 188] width 251 height 40
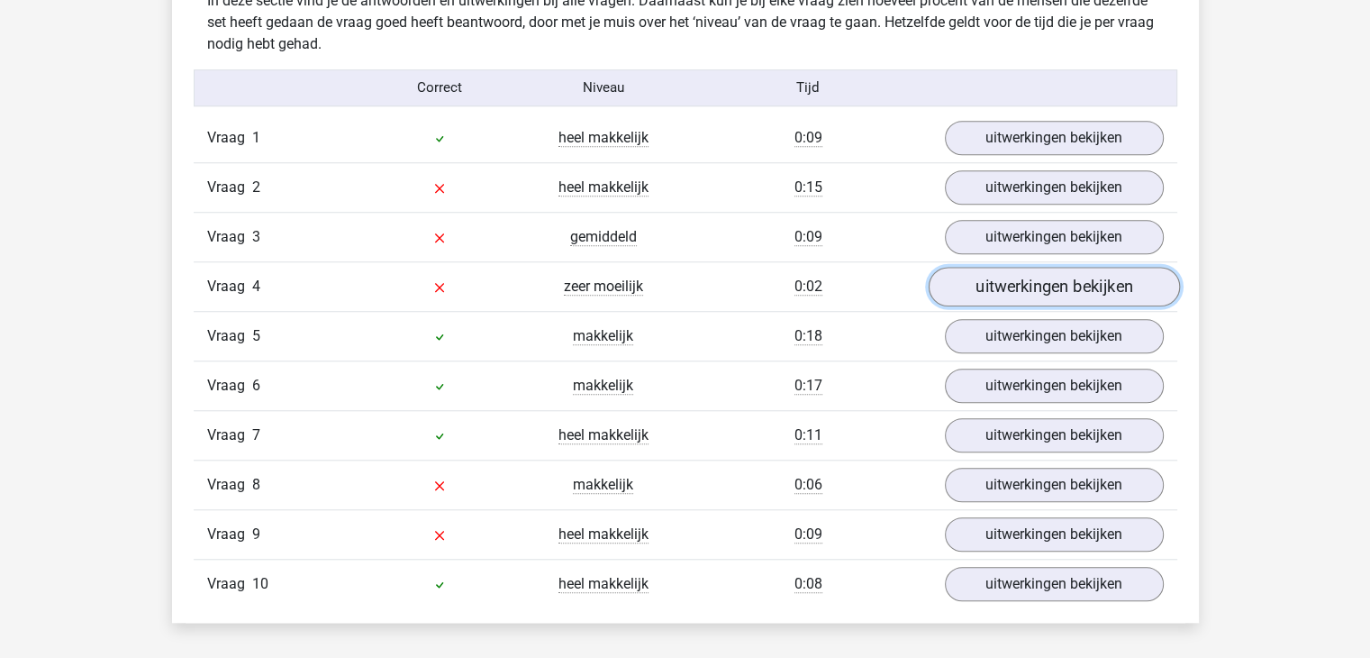
click at [1006, 282] on link "uitwerkingen bekijken" at bounding box center [1053, 287] width 251 height 40
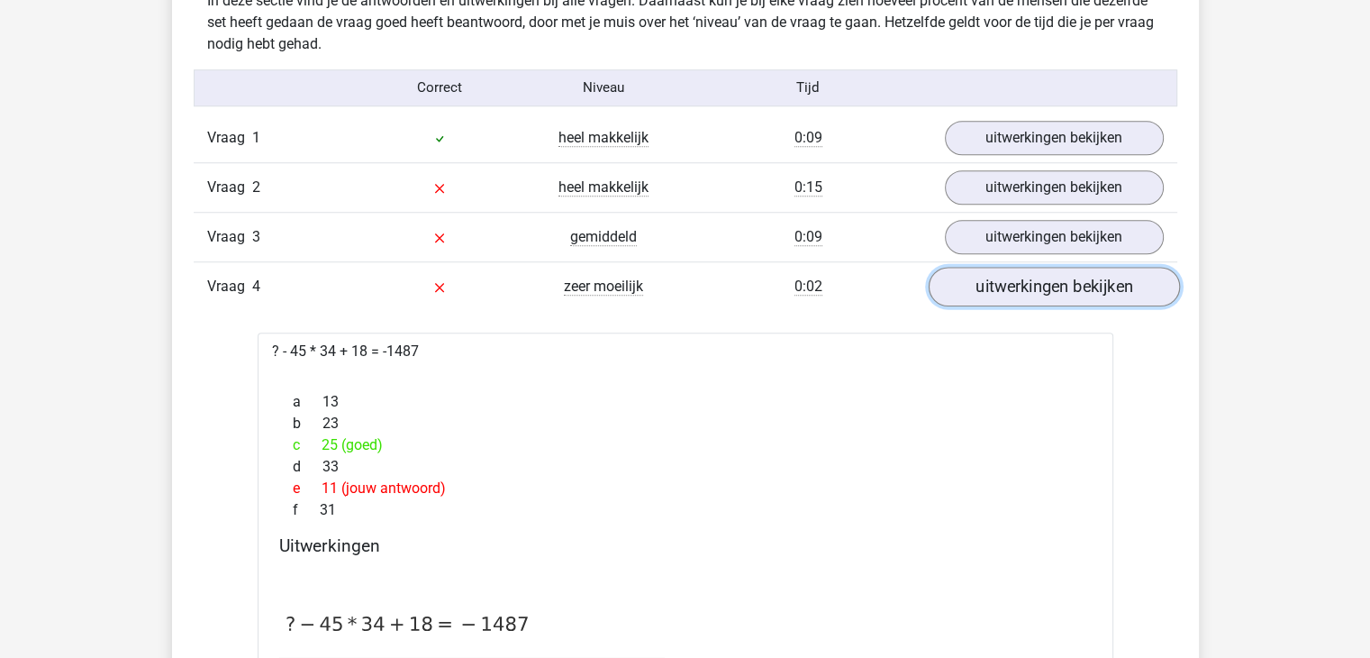
click at [1006, 282] on link "uitwerkingen bekijken" at bounding box center [1053, 287] width 251 height 40
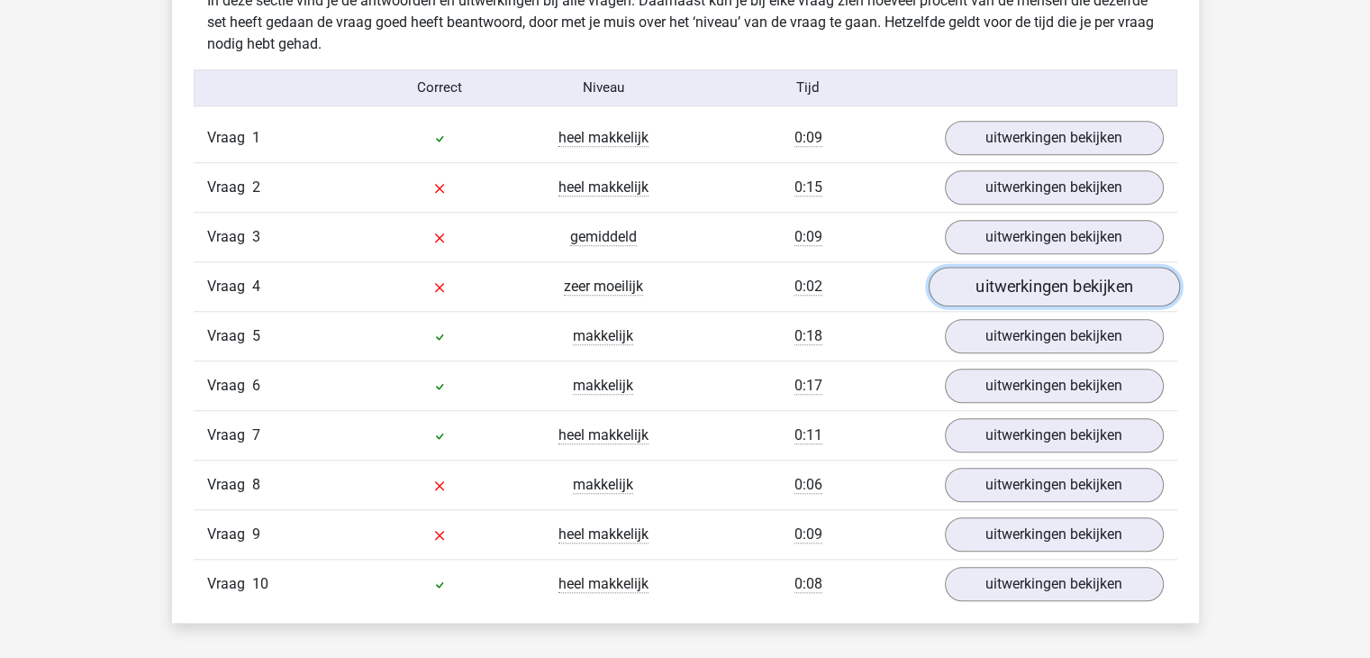
click at [1006, 282] on link "uitwerkingen bekijken" at bounding box center [1053, 287] width 251 height 40
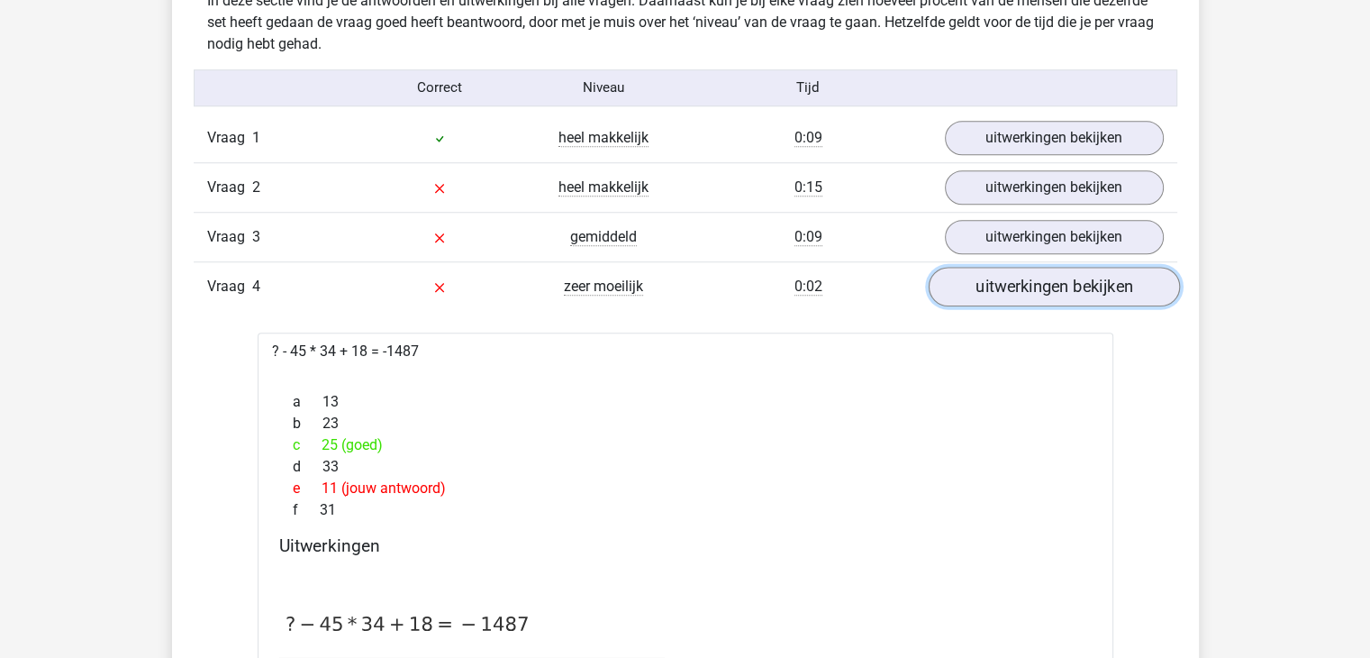
click at [1006, 282] on link "uitwerkingen bekijken" at bounding box center [1053, 287] width 251 height 40
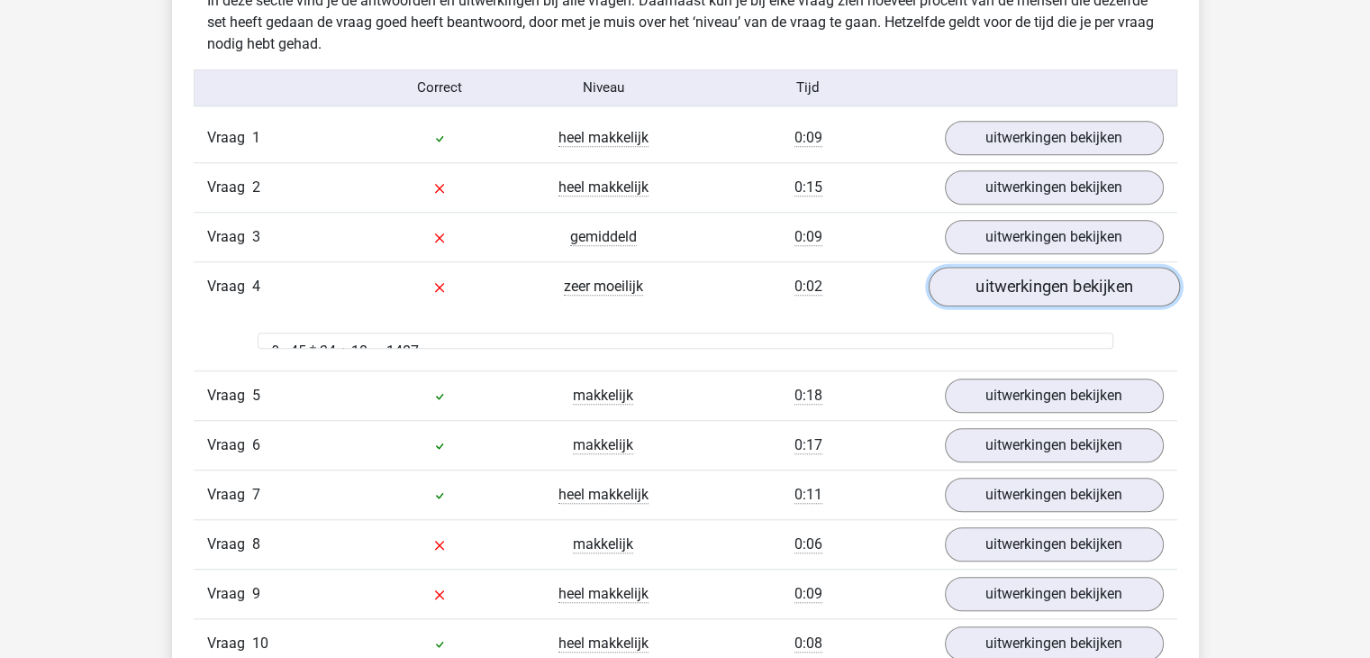
click at [1006, 282] on link "uitwerkingen bekijken" at bounding box center [1053, 287] width 251 height 40
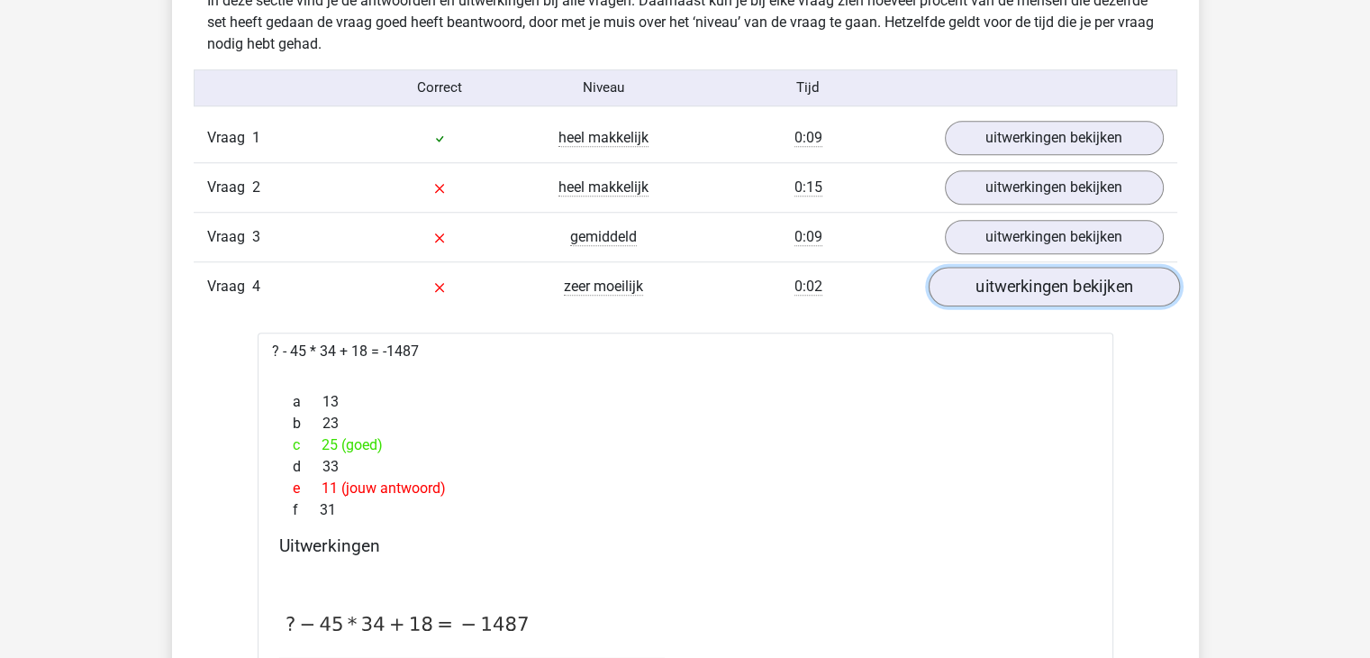
click at [1006, 282] on link "uitwerkingen bekijken" at bounding box center [1053, 287] width 251 height 40
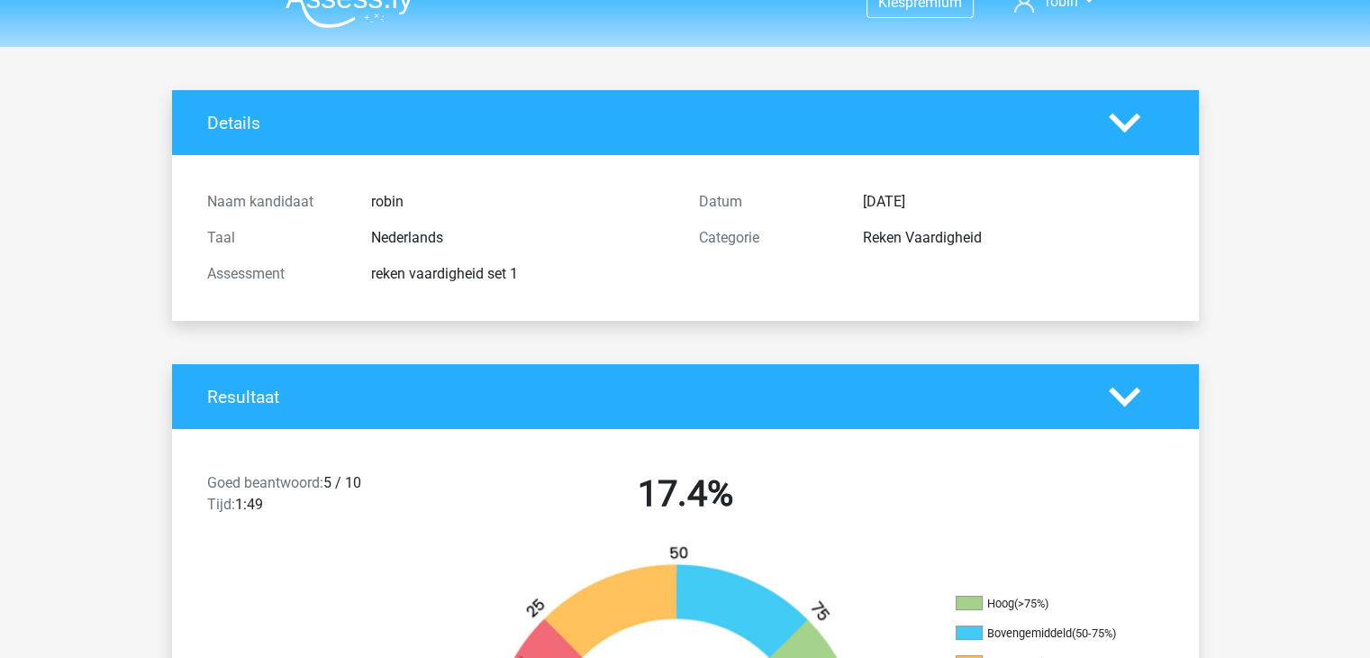
scroll to position [0, 0]
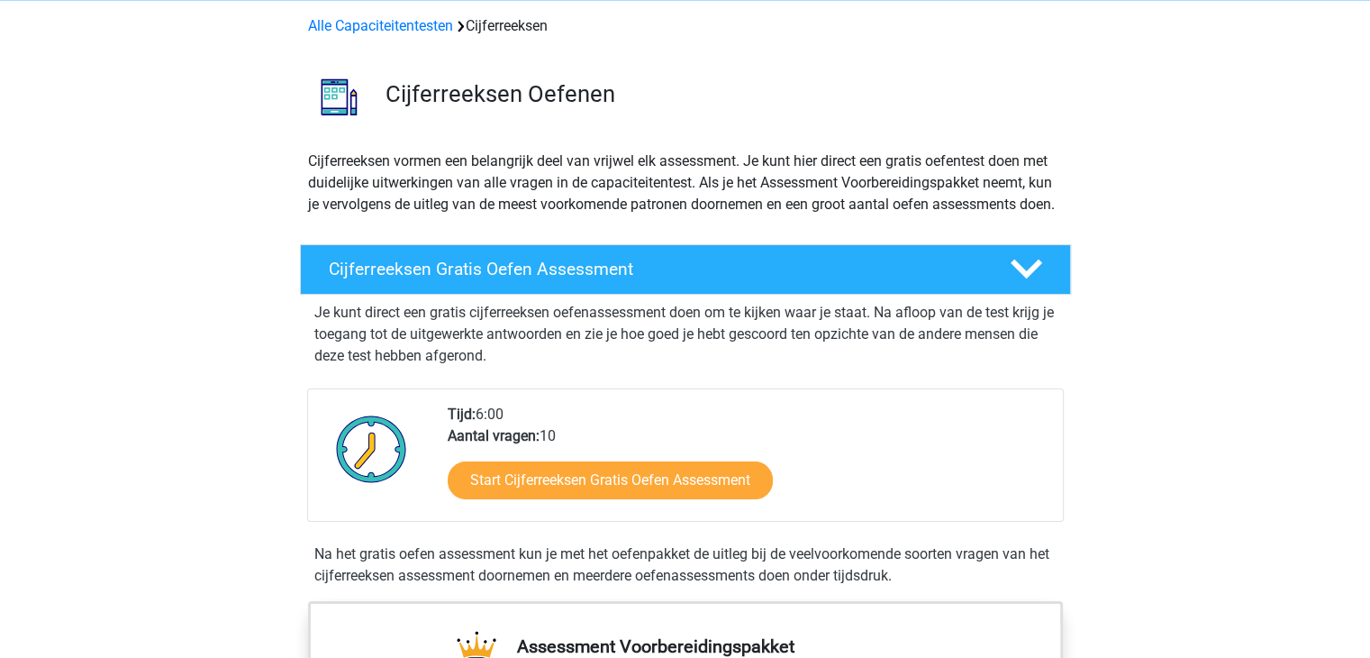
scroll to position [180, 0]
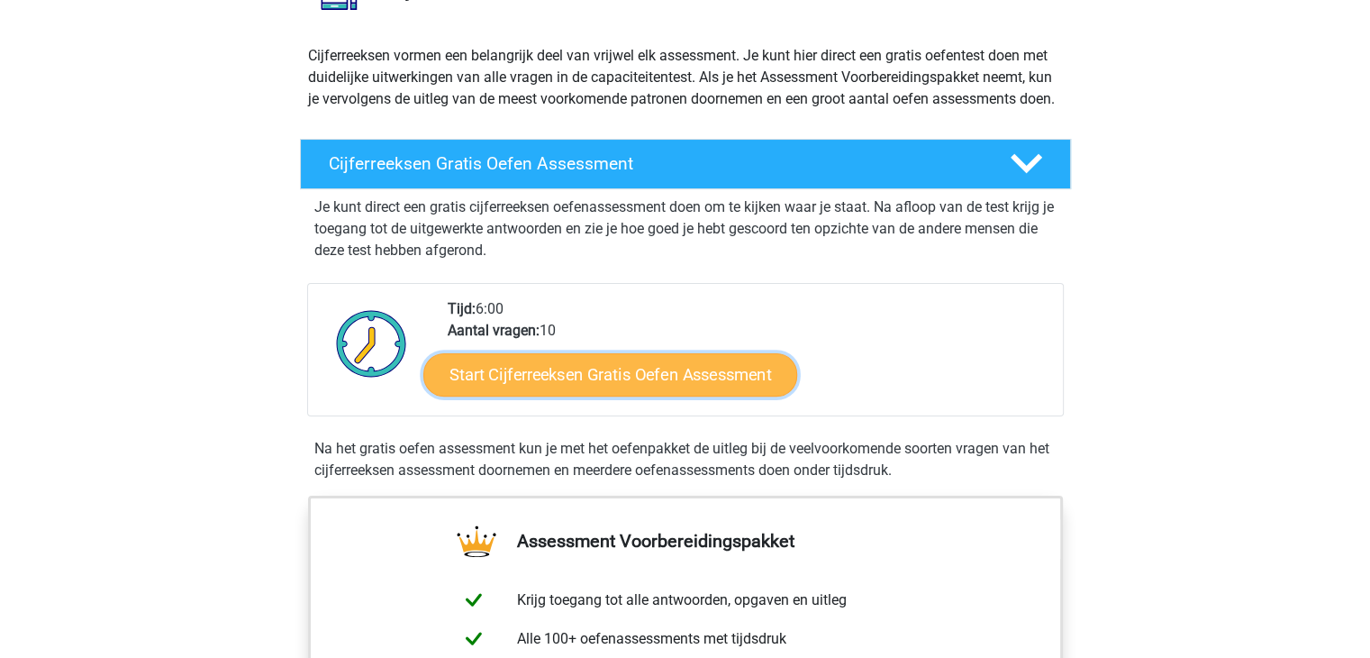
click at [619, 394] on link "Start Cijferreeksen Gratis Oefen Assessment" at bounding box center [610, 373] width 374 height 43
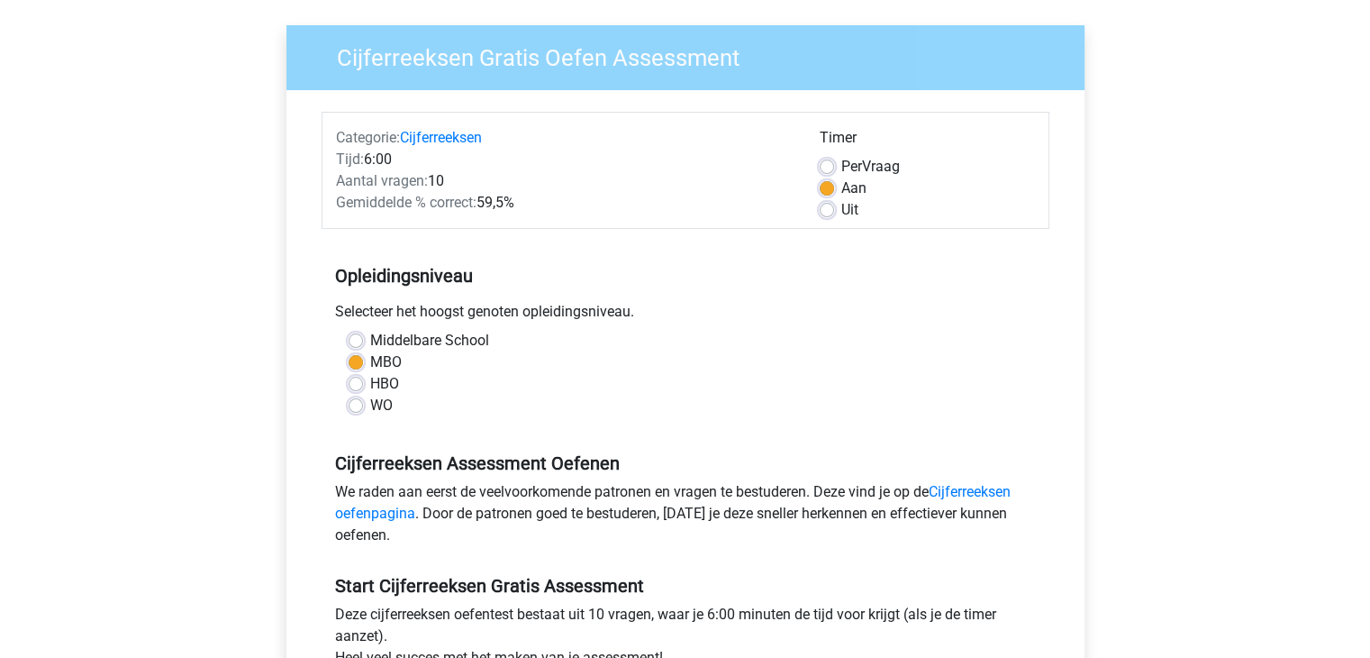
scroll to position [360, 0]
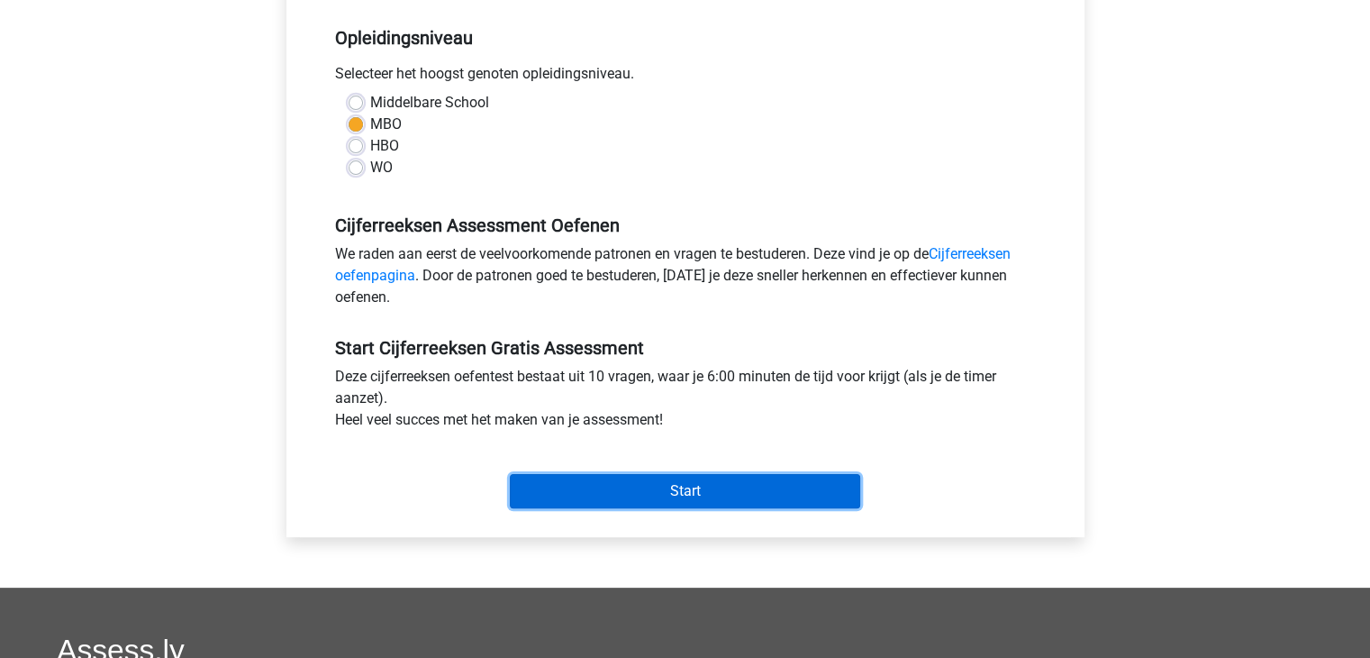
click at [670, 480] on input "Start" at bounding box center [685, 491] width 350 height 34
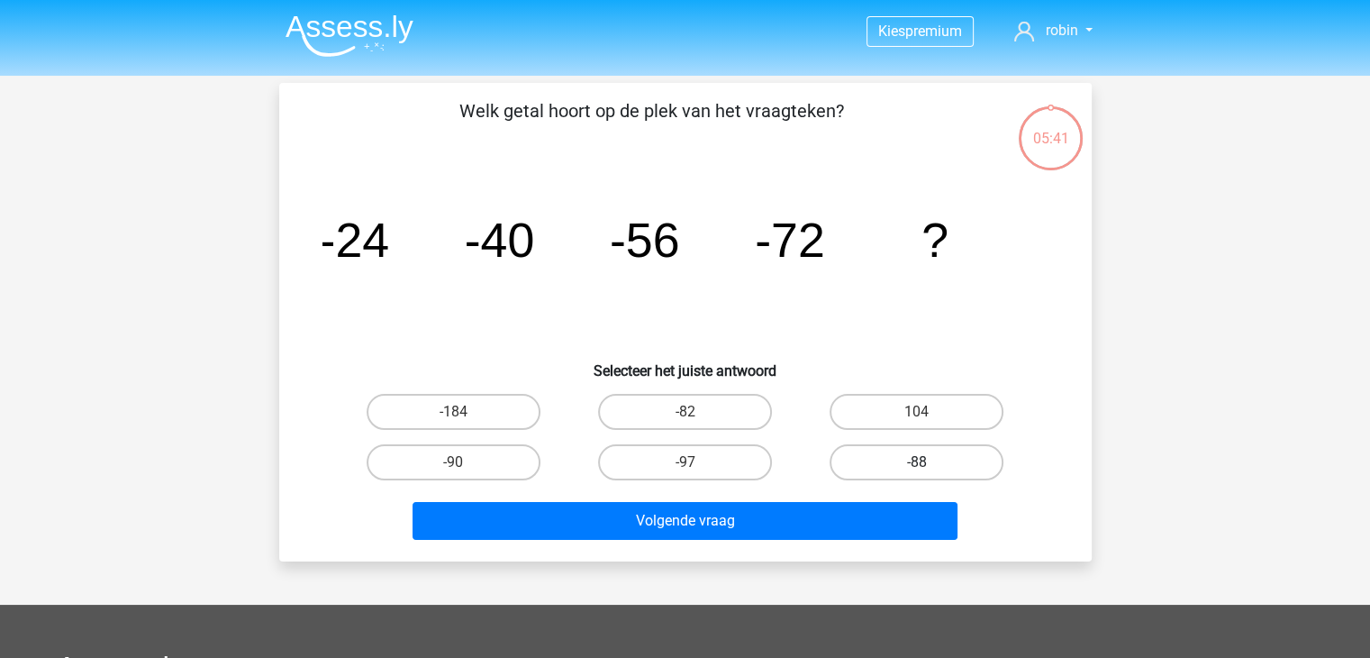
click at [887, 466] on label "-88" at bounding box center [917, 462] width 174 height 36
click at [917, 466] on input "-88" at bounding box center [923, 468] width 12 height 12
radio input "true"
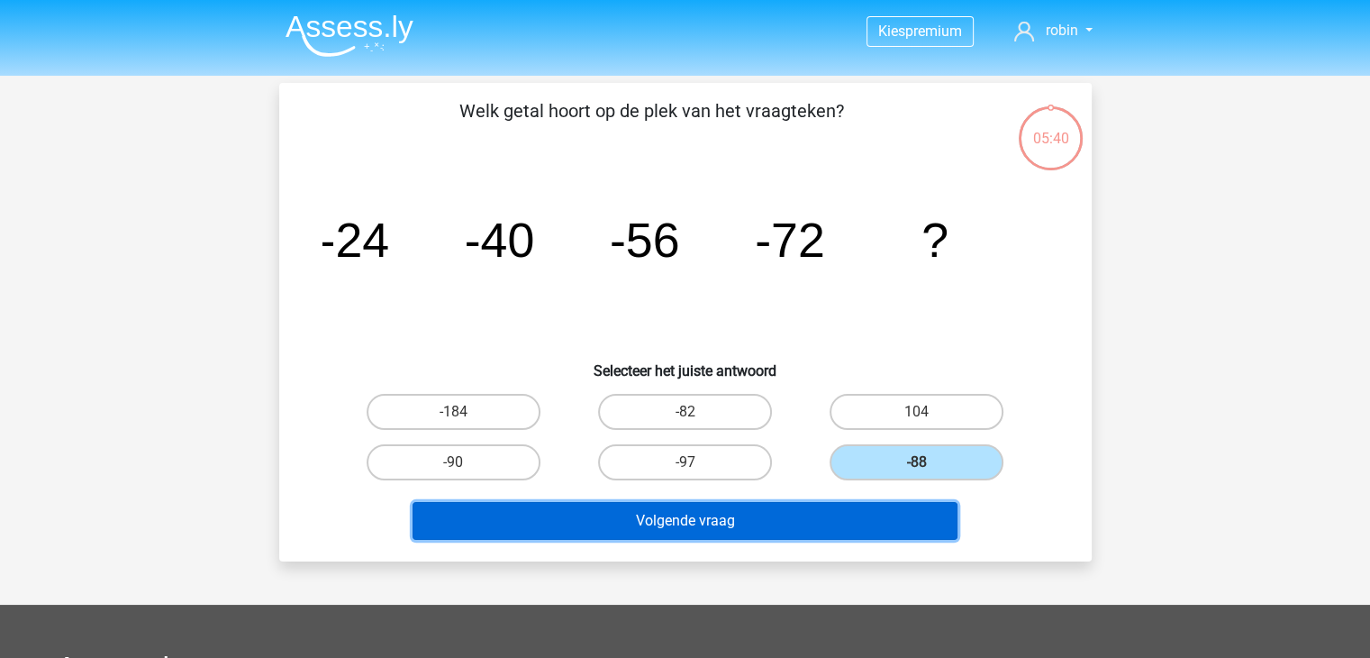
click at [851, 505] on button "Volgende vraag" at bounding box center [685, 521] width 545 height 38
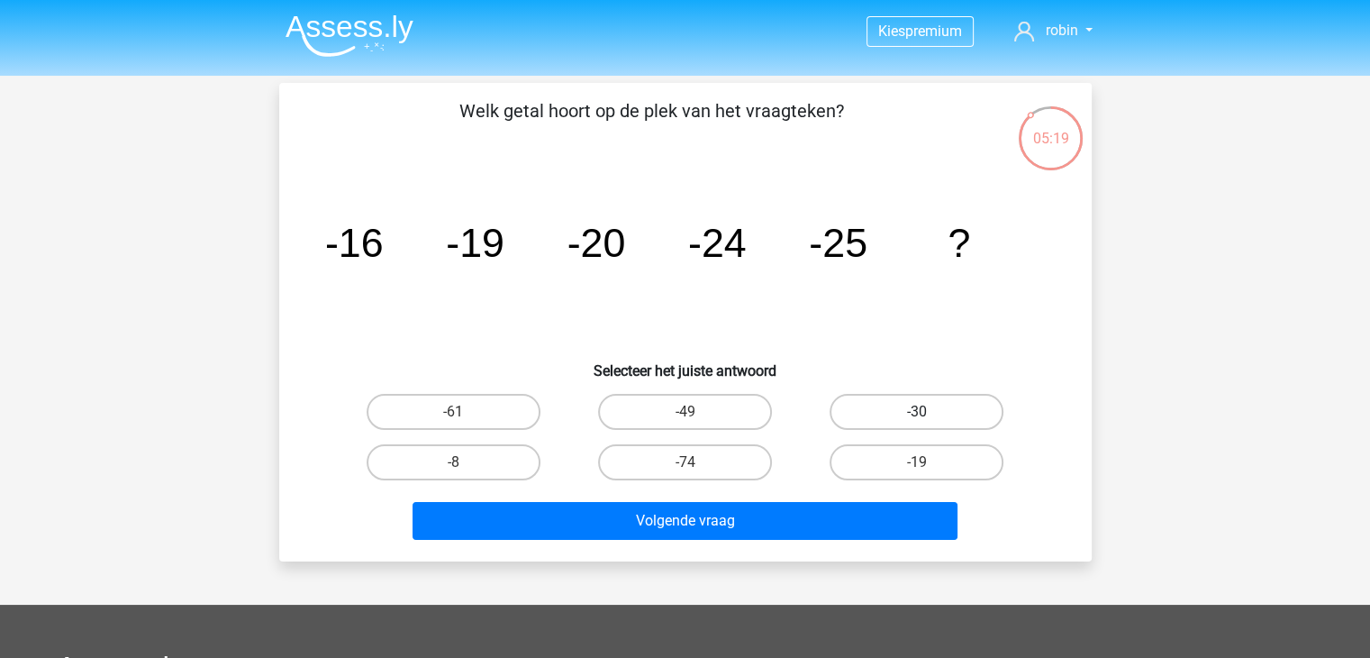
drag, startPoint x: 881, startPoint y: 407, endPoint x: 851, endPoint y: 414, distance: 30.4
click at [879, 408] on label "-30" at bounding box center [917, 412] width 174 height 36
click at [917, 412] on input "-30" at bounding box center [923, 418] width 12 height 12
radio input "true"
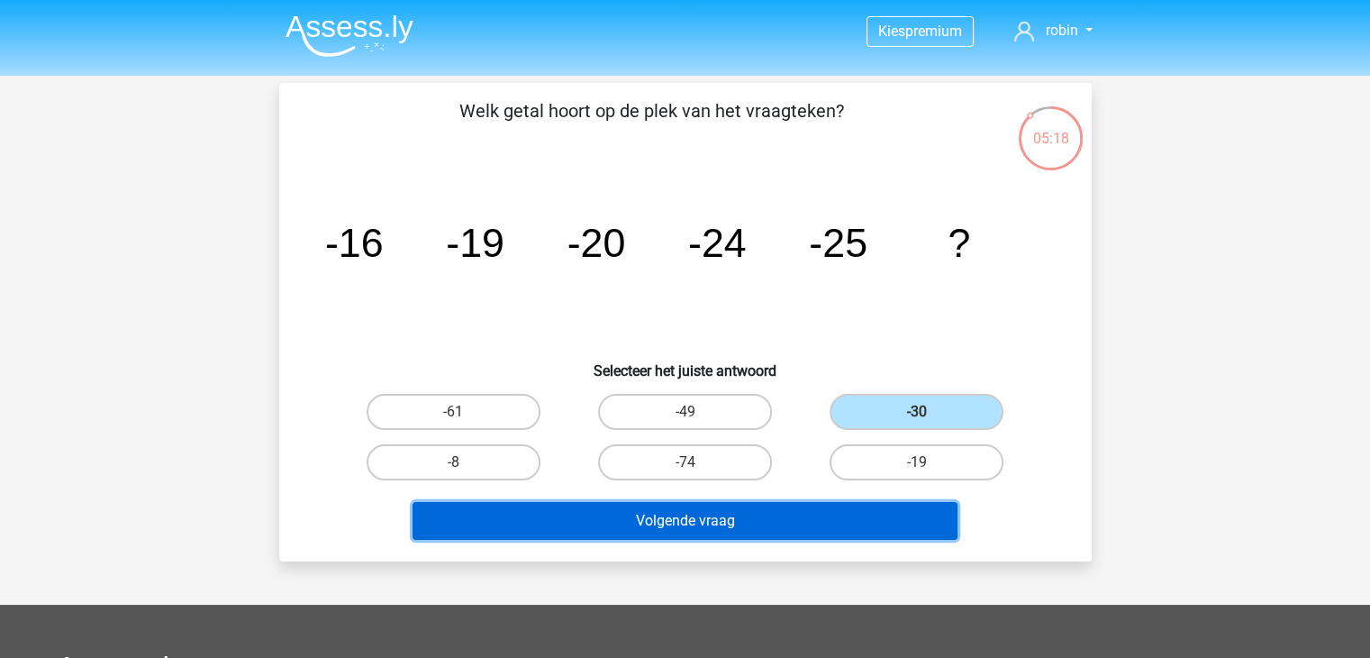
click at [799, 506] on button "Volgende vraag" at bounding box center [685, 521] width 545 height 38
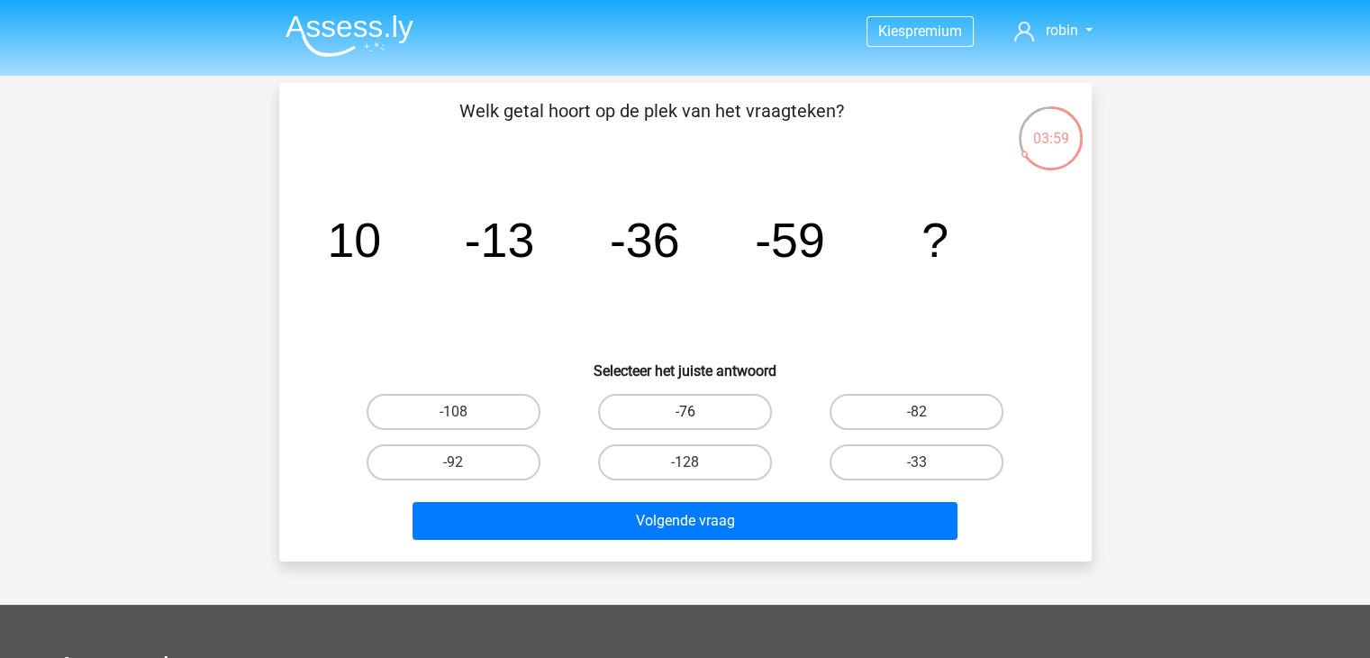
click at [741, 412] on label "-76" at bounding box center [685, 412] width 174 height 36
click at [696, 412] on input "-76" at bounding box center [691, 418] width 12 height 12
radio input "true"
click at [753, 542] on div "Volgende vraag" at bounding box center [686, 524] width 696 height 45
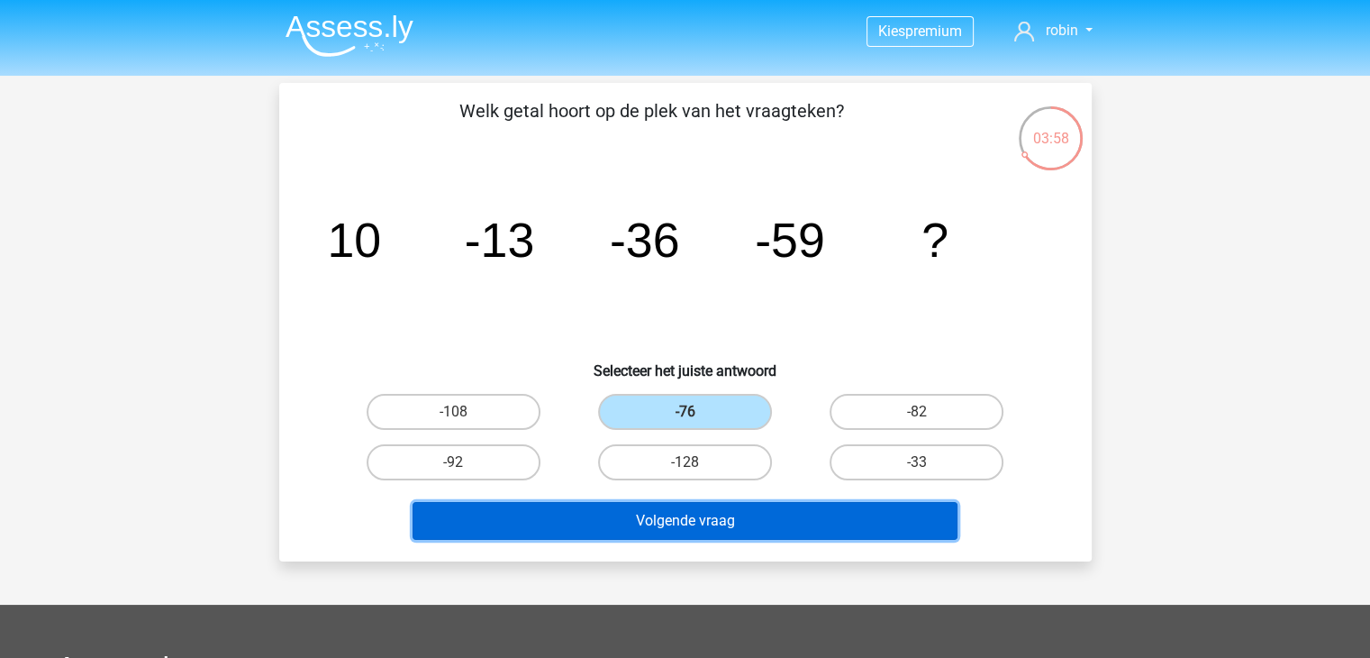
click at [728, 514] on button "Volgende vraag" at bounding box center [685, 521] width 545 height 38
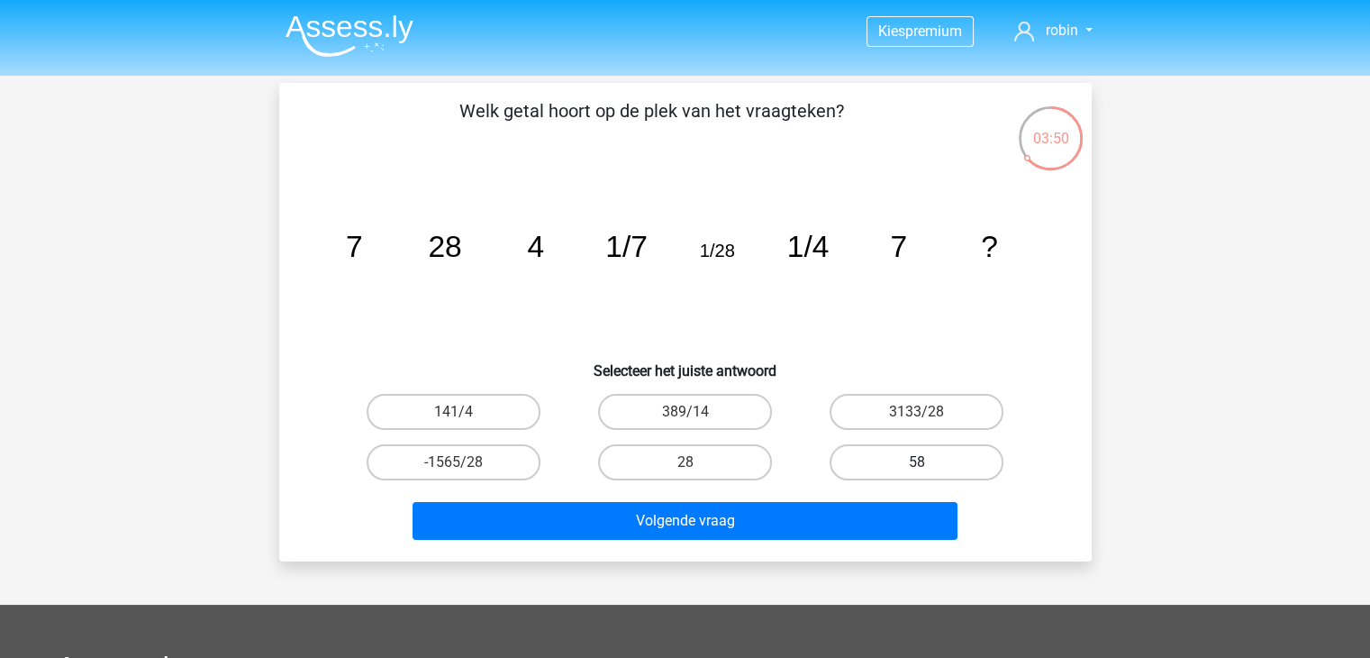
click at [915, 458] on label "58" at bounding box center [917, 462] width 174 height 36
click at [917, 462] on input "58" at bounding box center [923, 468] width 12 height 12
radio input "true"
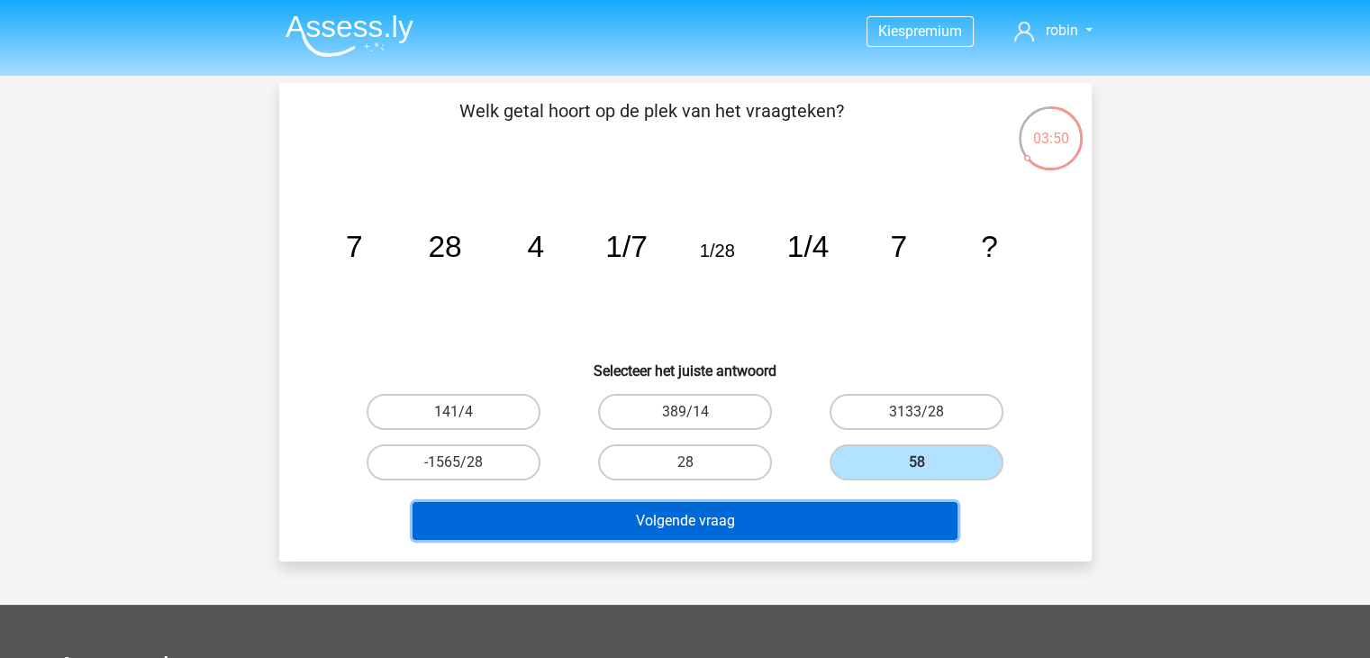
click at [843, 525] on button "Volgende vraag" at bounding box center [685, 521] width 545 height 38
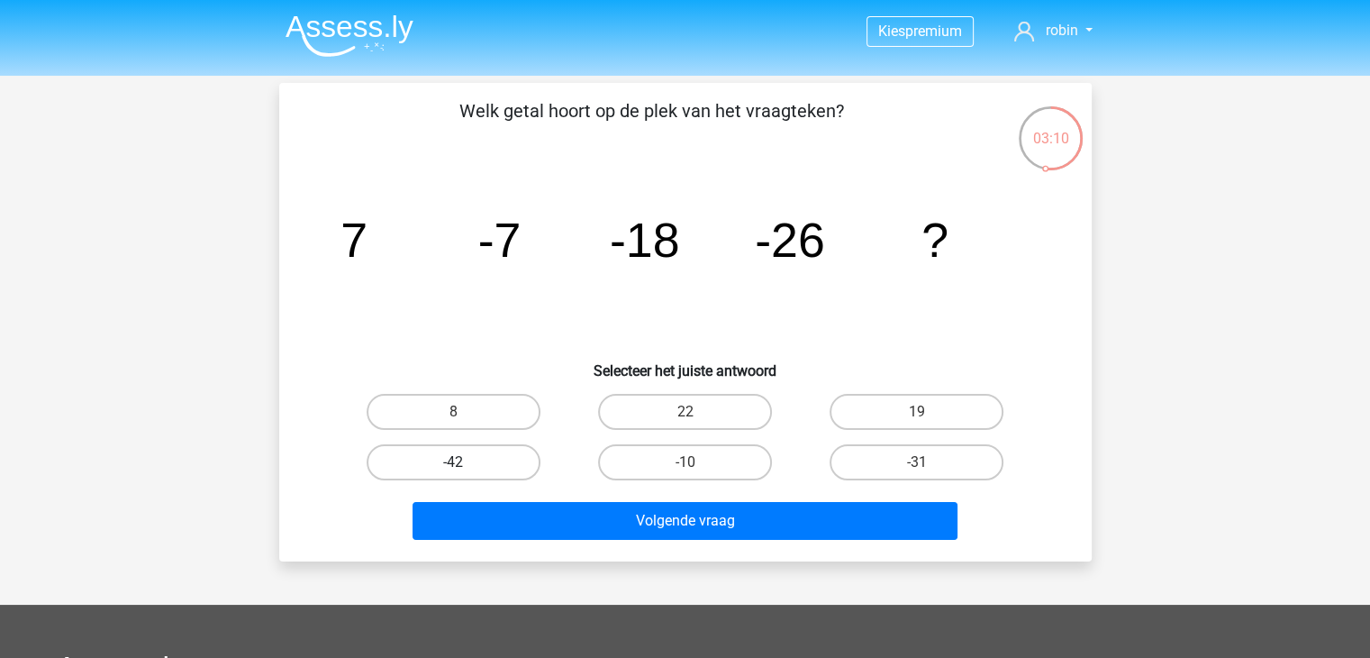
click at [489, 459] on label "-42" at bounding box center [454, 462] width 174 height 36
click at [465, 462] on input "-42" at bounding box center [459, 468] width 12 height 12
radio input "true"
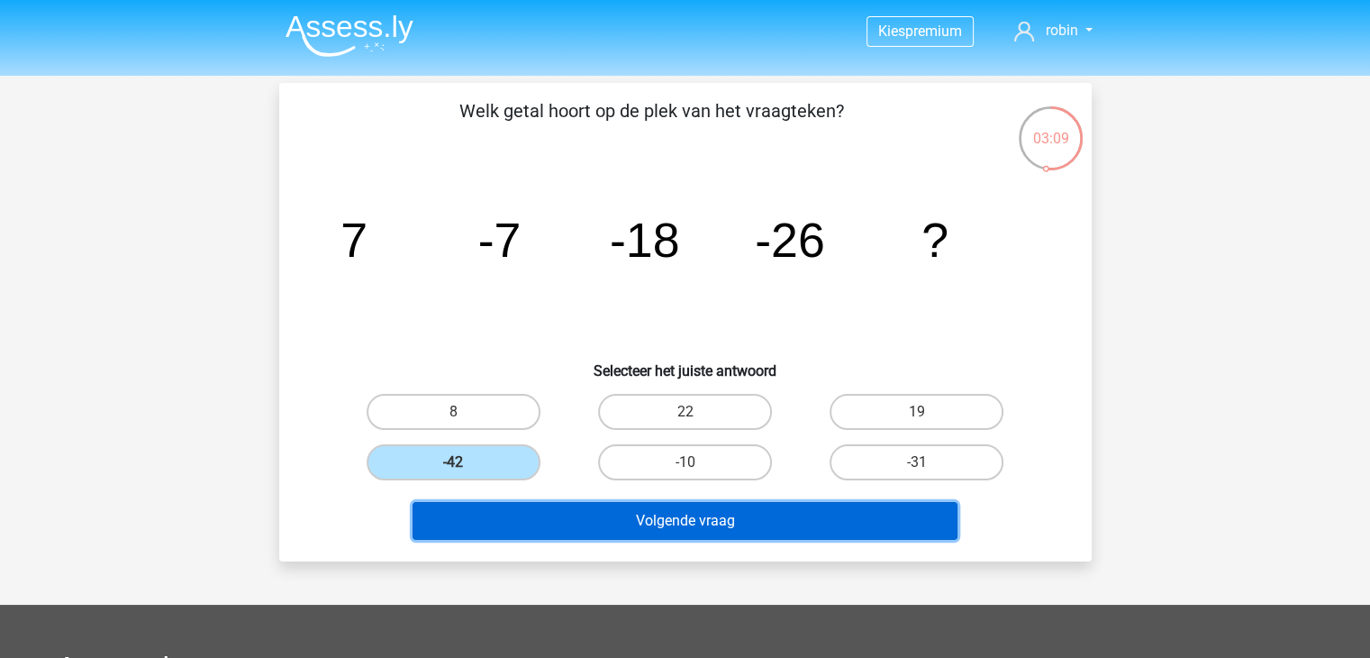
click at [601, 528] on button "Volgende vraag" at bounding box center [685, 521] width 545 height 38
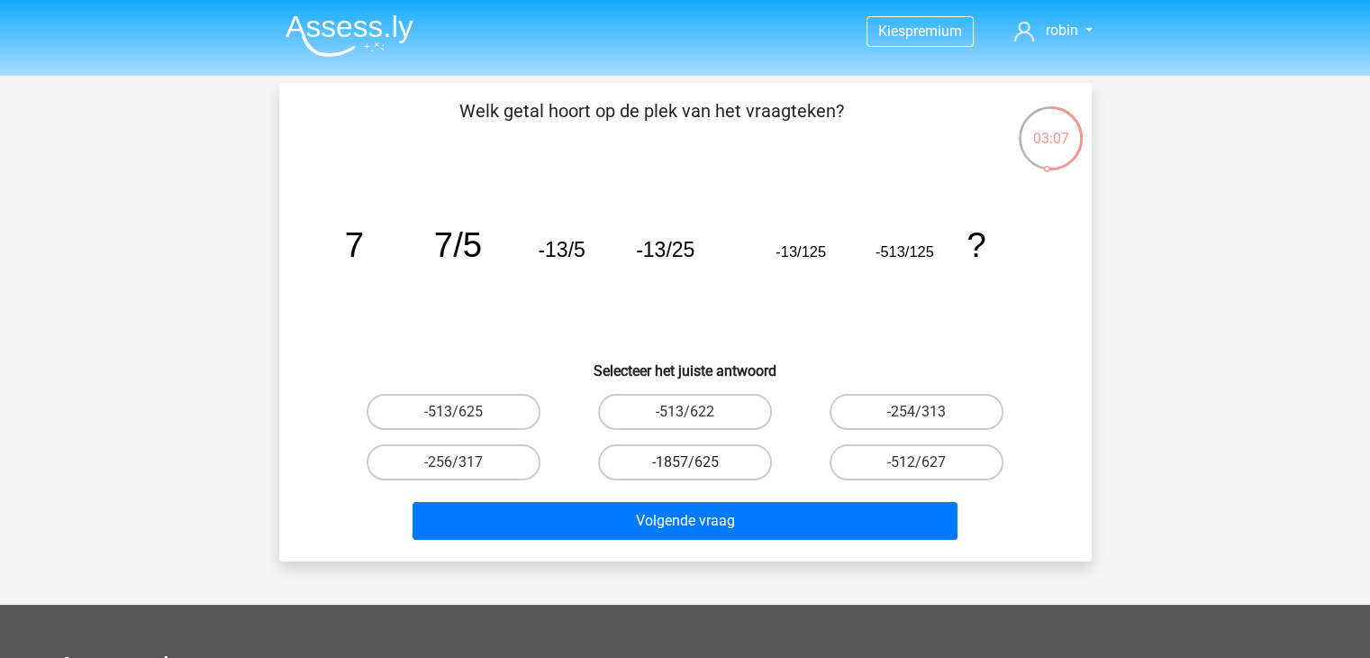
click at [670, 458] on label "-1857/625" at bounding box center [685, 462] width 174 height 36
click at [685, 462] on input "-1857/625" at bounding box center [691, 468] width 12 height 12
radio input "true"
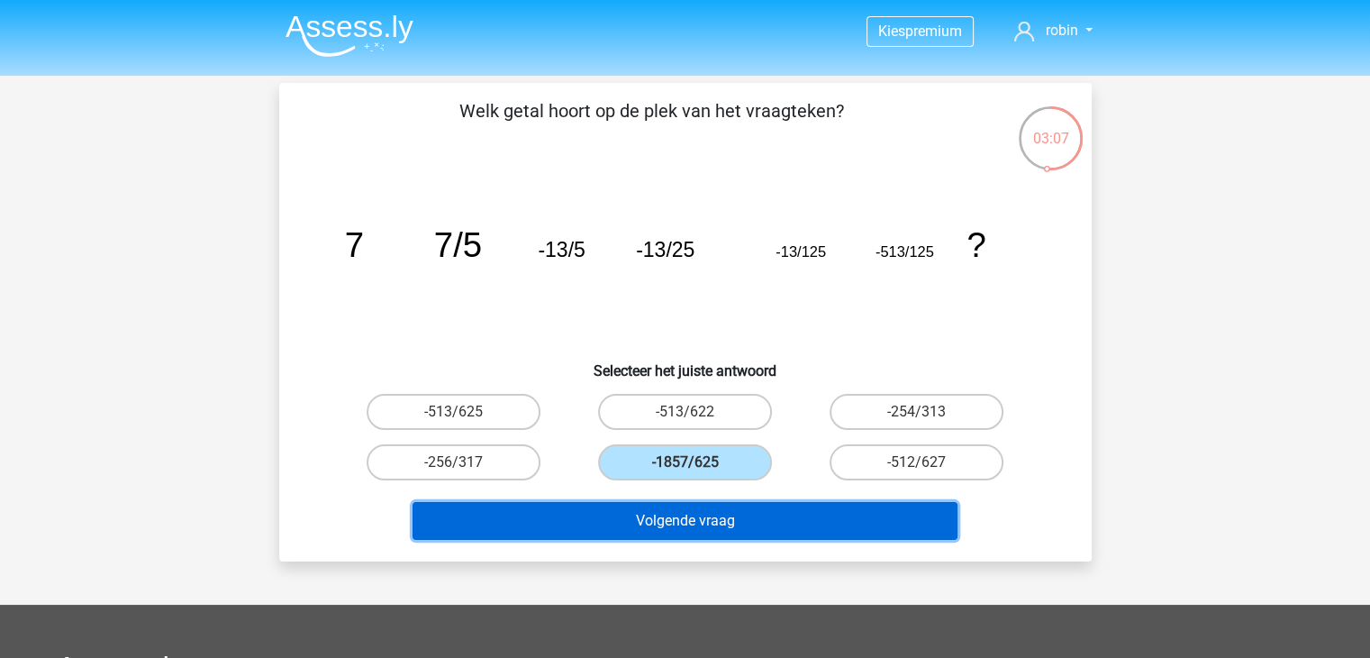
click at [670, 505] on button "Volgende vraag" at bounding box center [685, 521] width 545 height 38
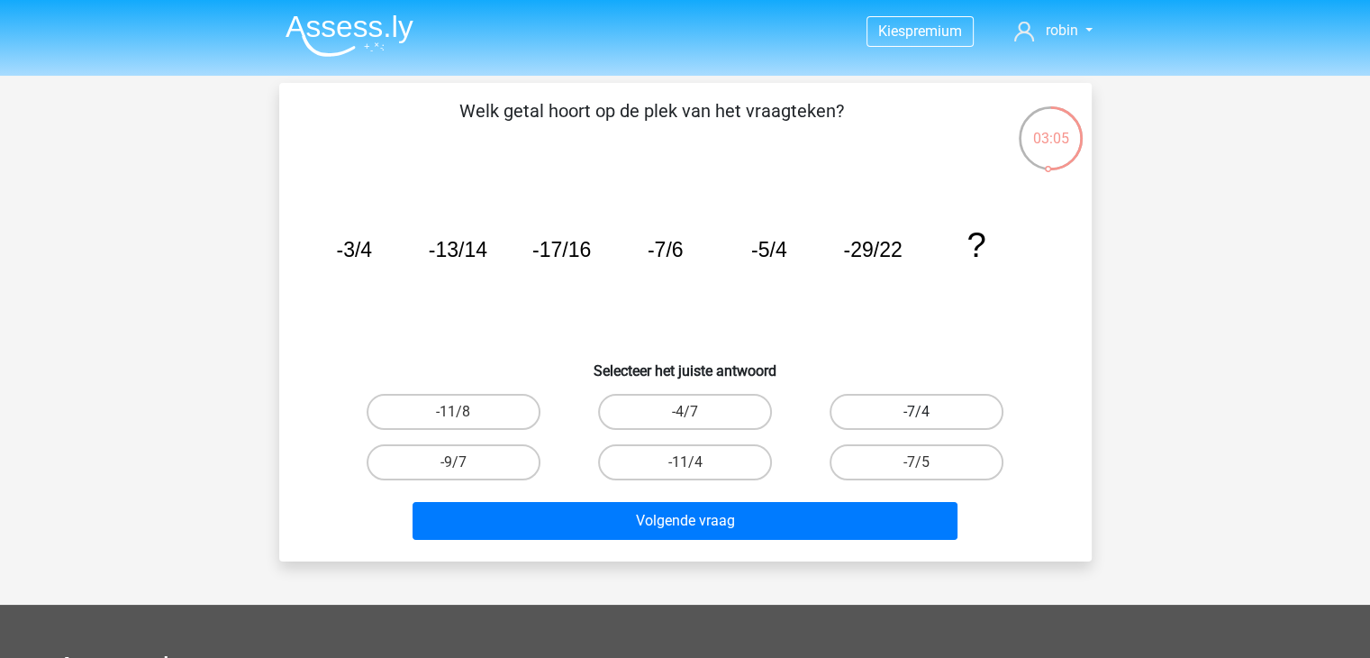
click at [957, 419] on label "-7/4" at bounding box center [917, 412] width 174 height 36
click at [929, 419] on input "-7/4" at bounding box center [923, 418] width 12 height 12
radio input "true"
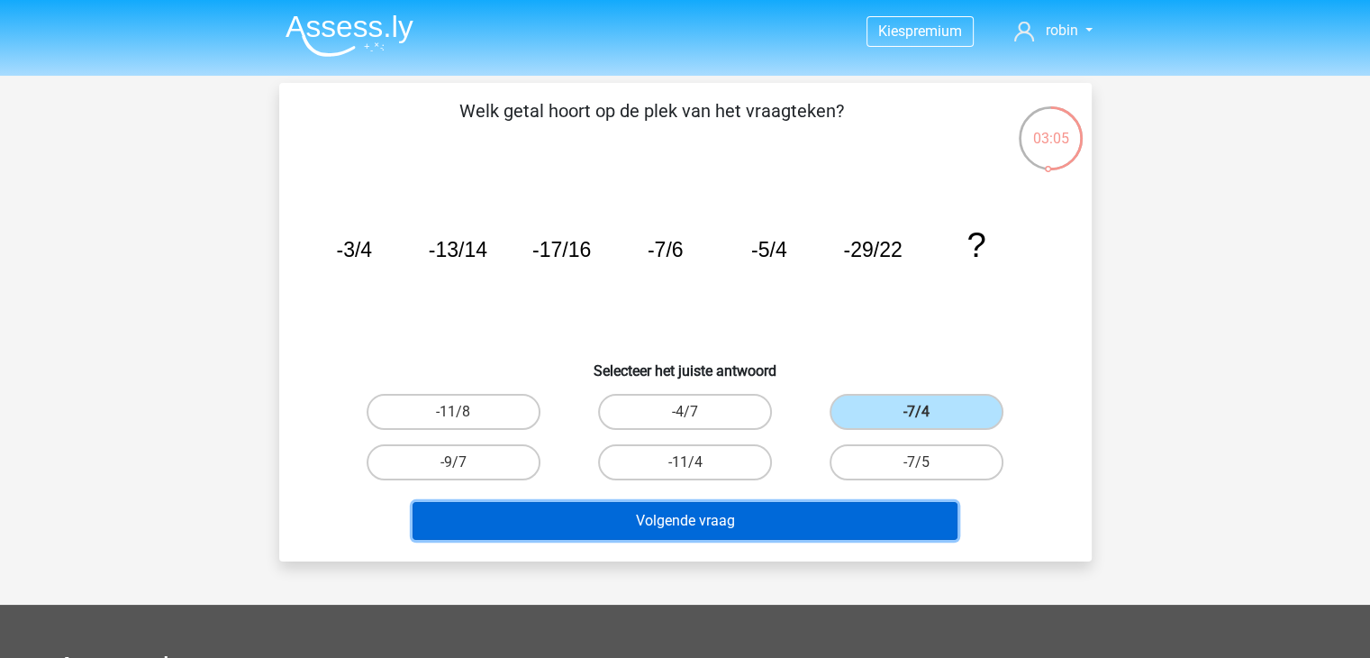
click at [890, 502] on button "Volgende vraag" at bounding box center [685, 521] width 545 height 38
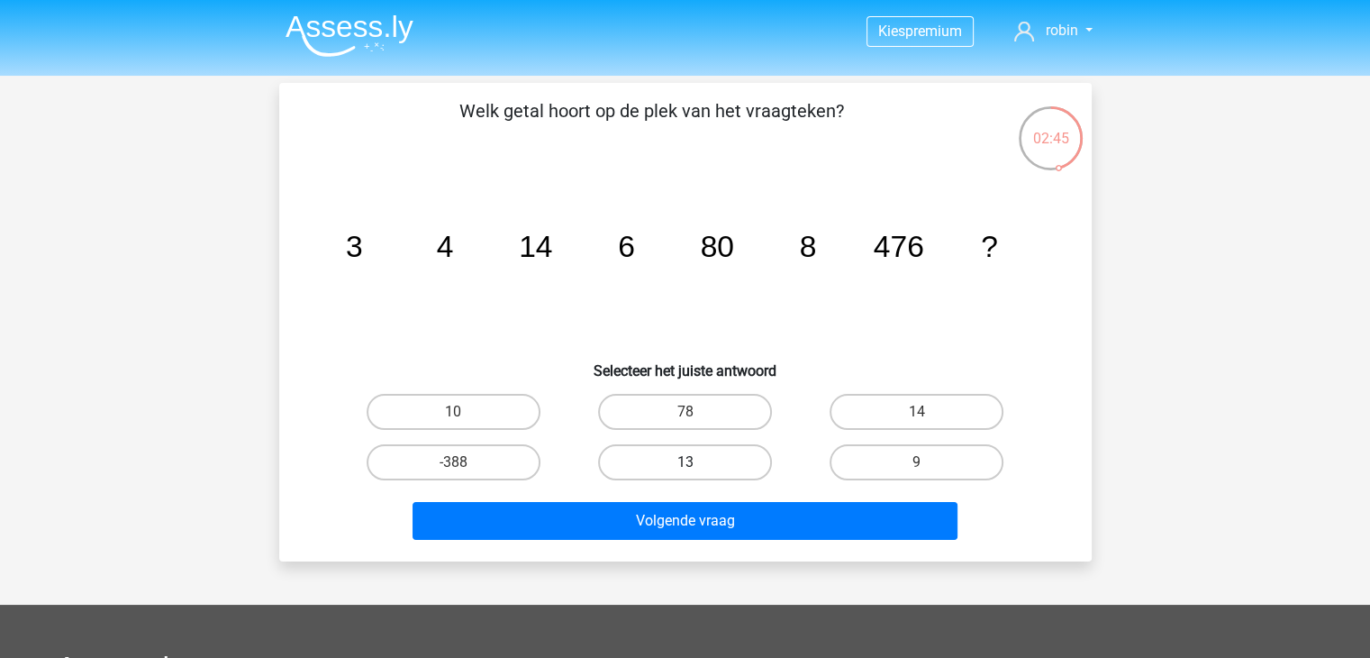
drag, startPoint x: 693, startPoint y: 414, endPoint x: 692, endPoint y: 443, distance: 28.8
click at [692, 433] on div "78" at bounding box center [685, 412] width 232 height 50
click at [683, 410] on label "78" at bounding box center [685, 412] width 174 height 36
click at [685, 412] on input "78" at bounding box center [691, 418] width 12 height 12
radio input "true"
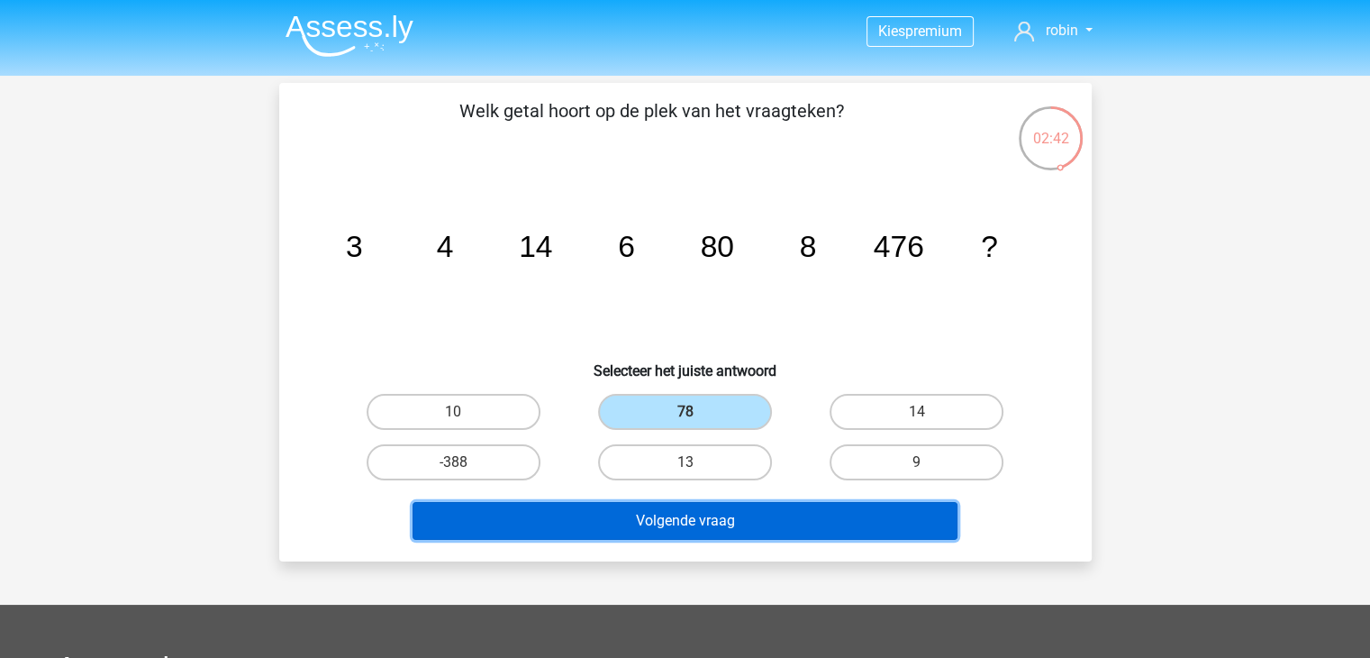
click at [703, 527] on button "Volgende vraag" at bounding box center [685, 521] width 545 height 38
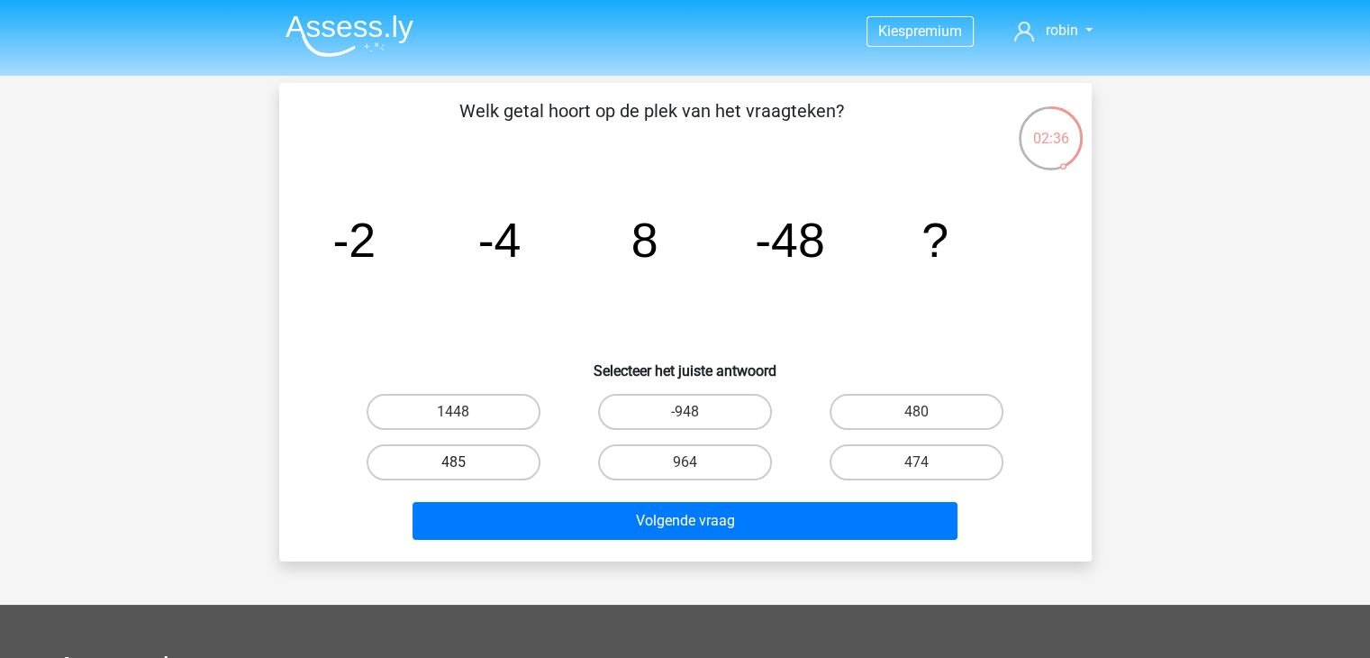
click at [467, 462] on label "485" at bounding box center [454, 462] width 174 height 36
click at [465, 462] on input "485" at bounding box center [459, 468] width 12 height 12
radio input "true"
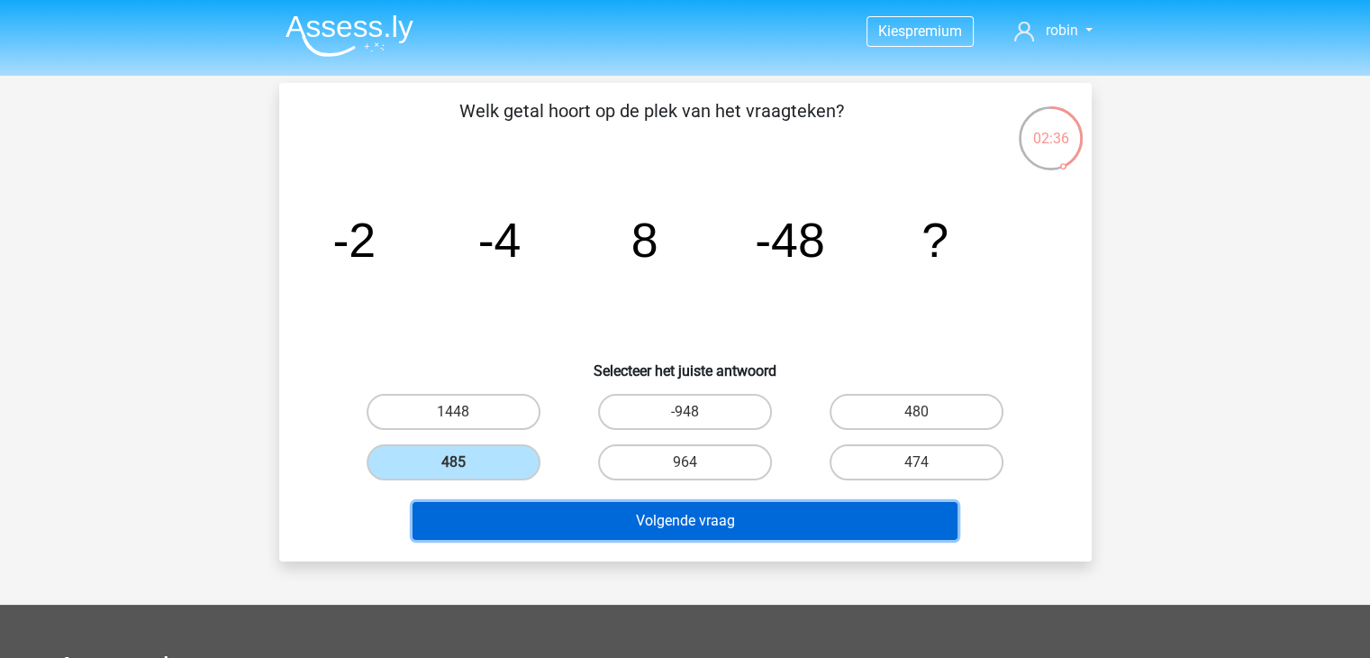
click at [638, 516] on button "Volgende vraag" at bounding box center [685, 521] width 545 height 38
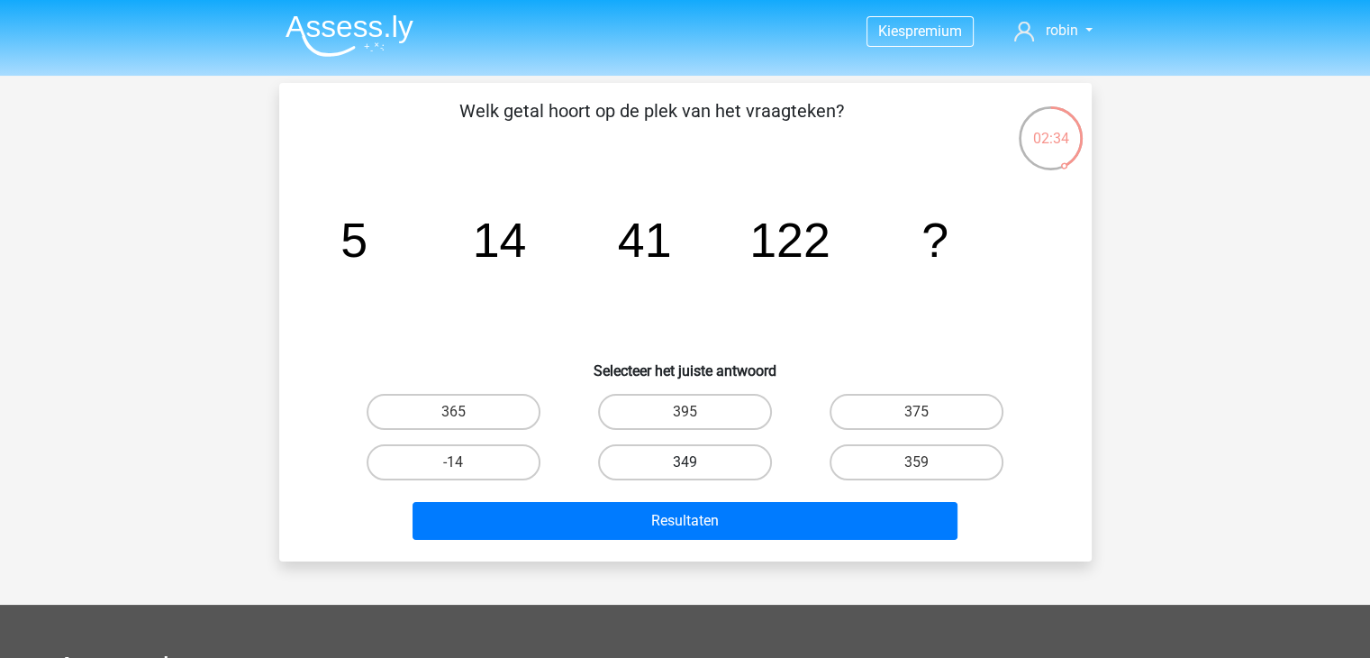
click at [674, 462] on label "349" at bounding box center [685, 462] width 174 height 36
click at [685, 462] on input "349" at bounding box center [691, 468] width 12 height 12
radio input "true"
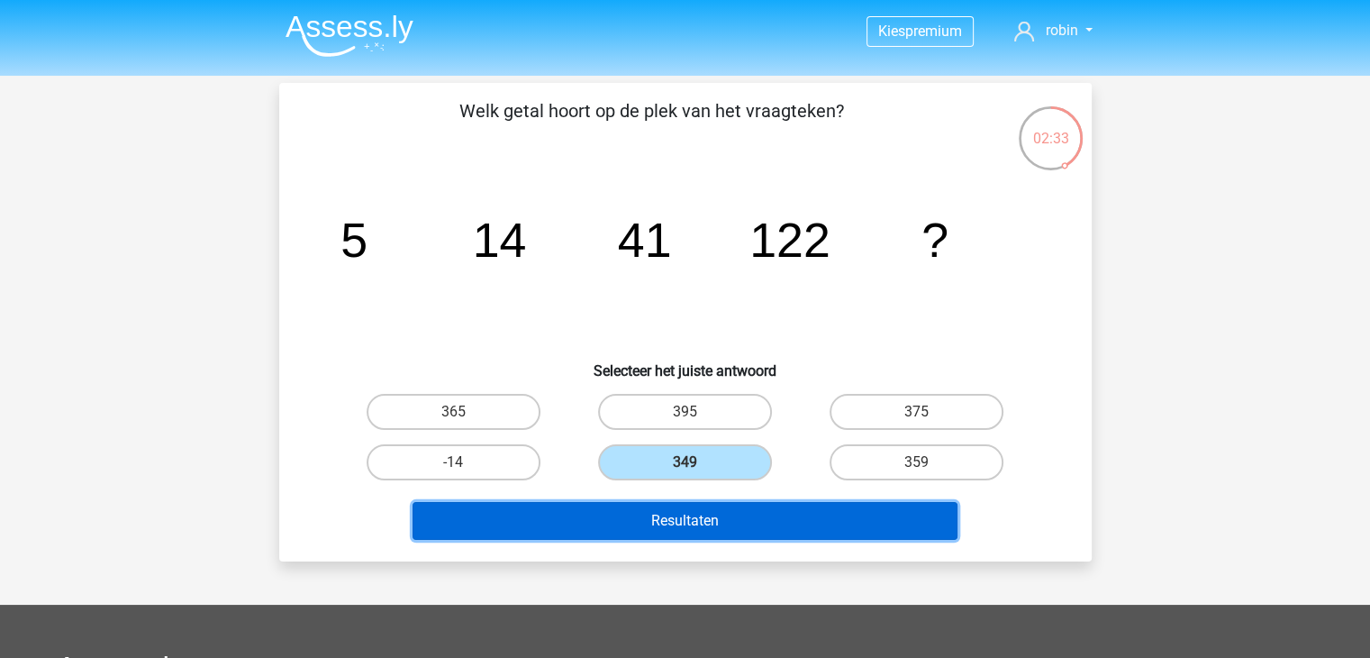
click at [668, 508] on button "Resultaten" at bounding box center [685, 521] width 545 height 38
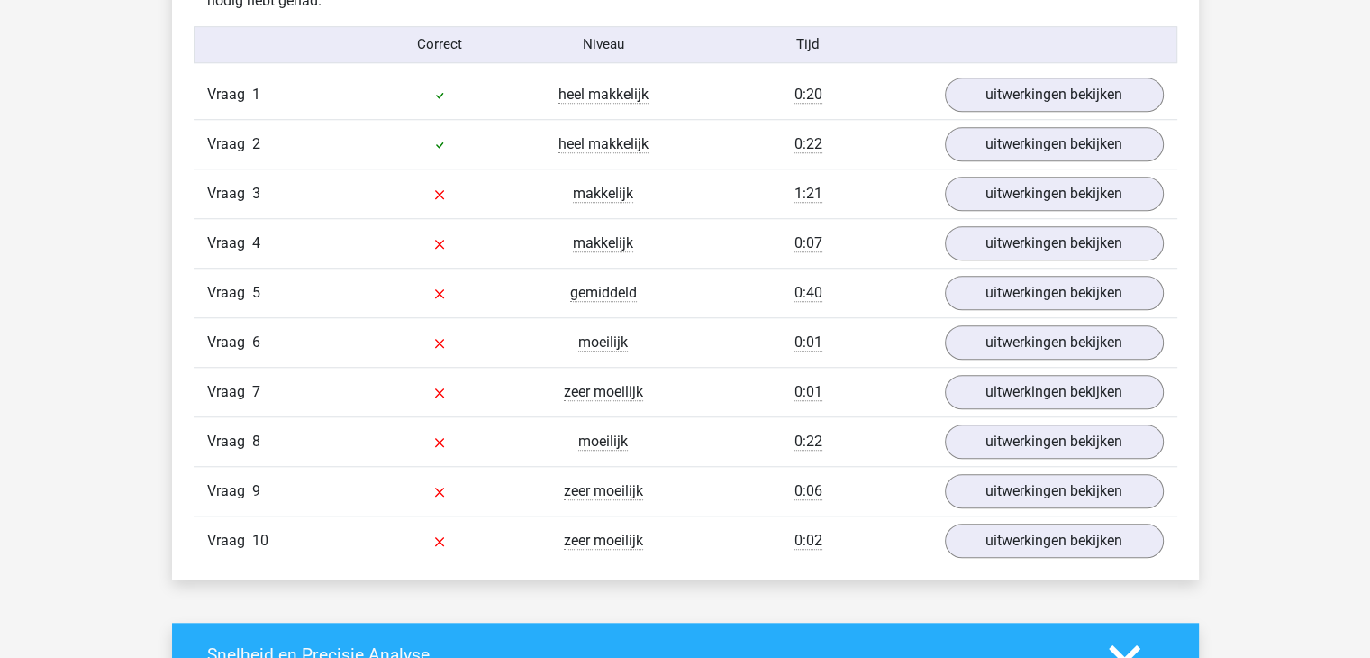
scroll to position [1442, 0]
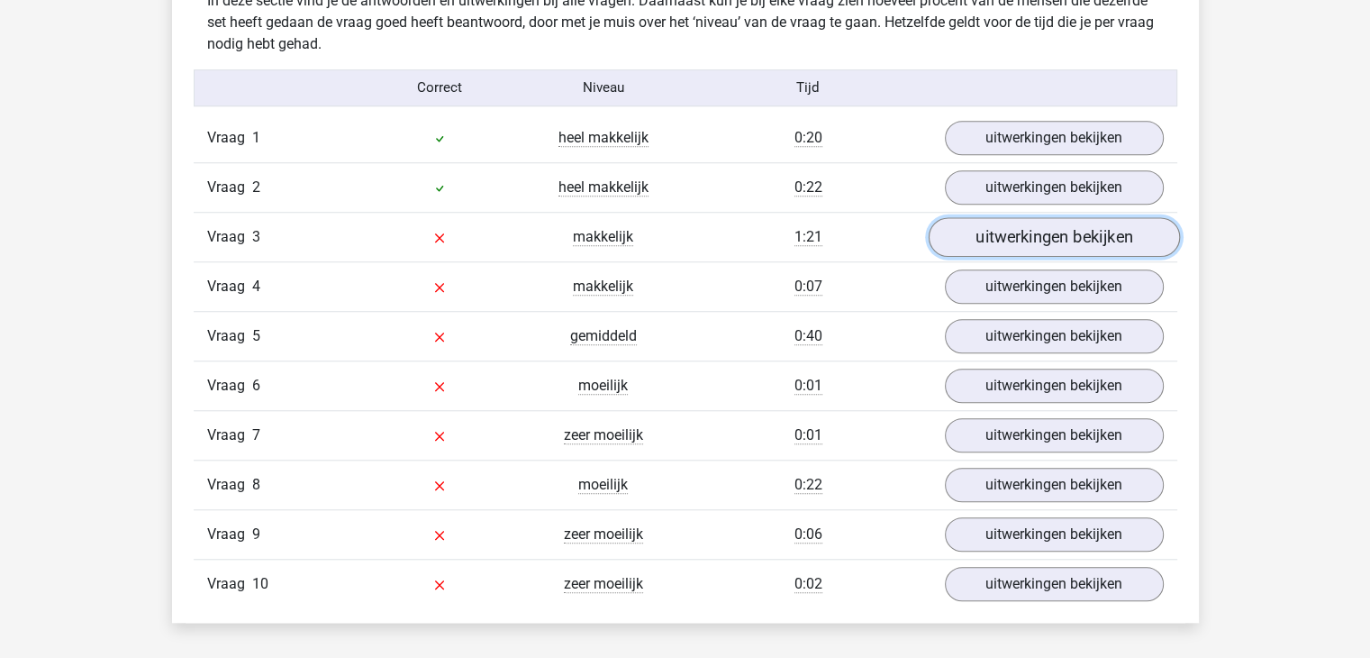
click at [1045, 234] on link "uitwerkingen bekijken" at bounding box center [1053, 237] width 251 height 40
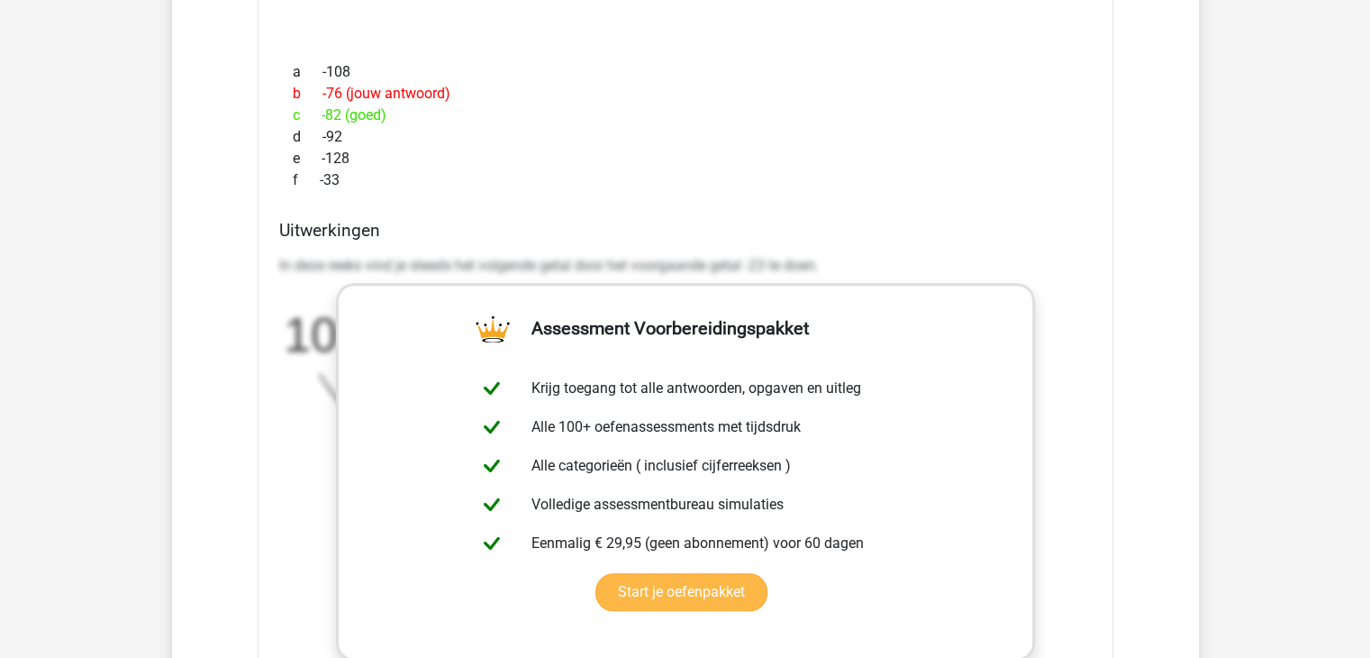
scroll to position [2072, 0]
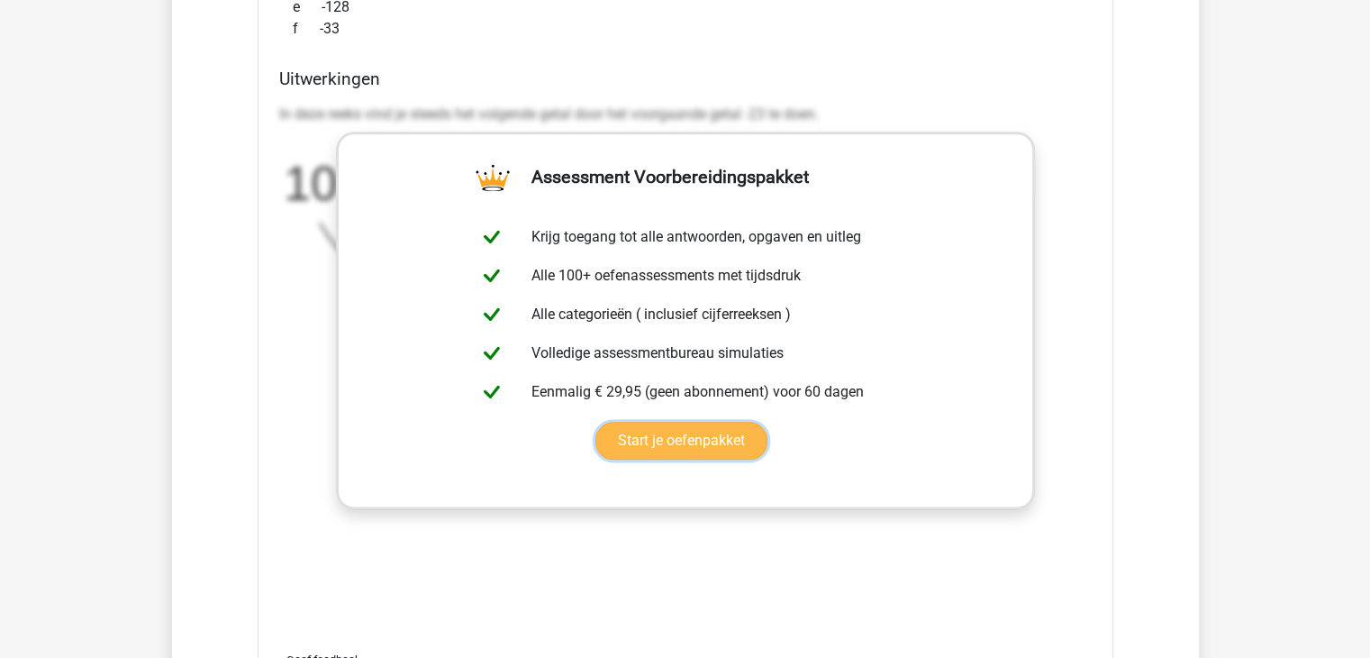
click at [655, 437] on link "Start je oefenpakket" at bounding box center [682, 441] width 172 height 38
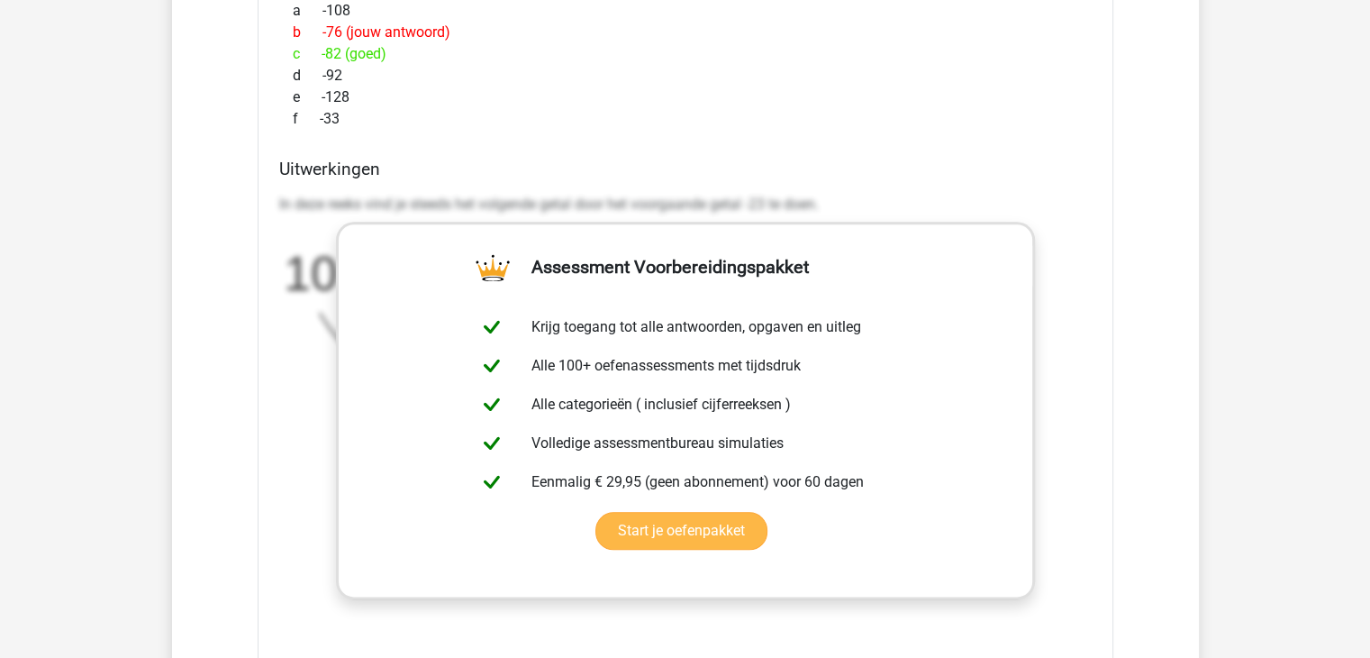
scroll to position [1982, 0]
click at [793, 178] on h4 "Uitwerkingen" at bounding box center [685, 169] width 813 height 21
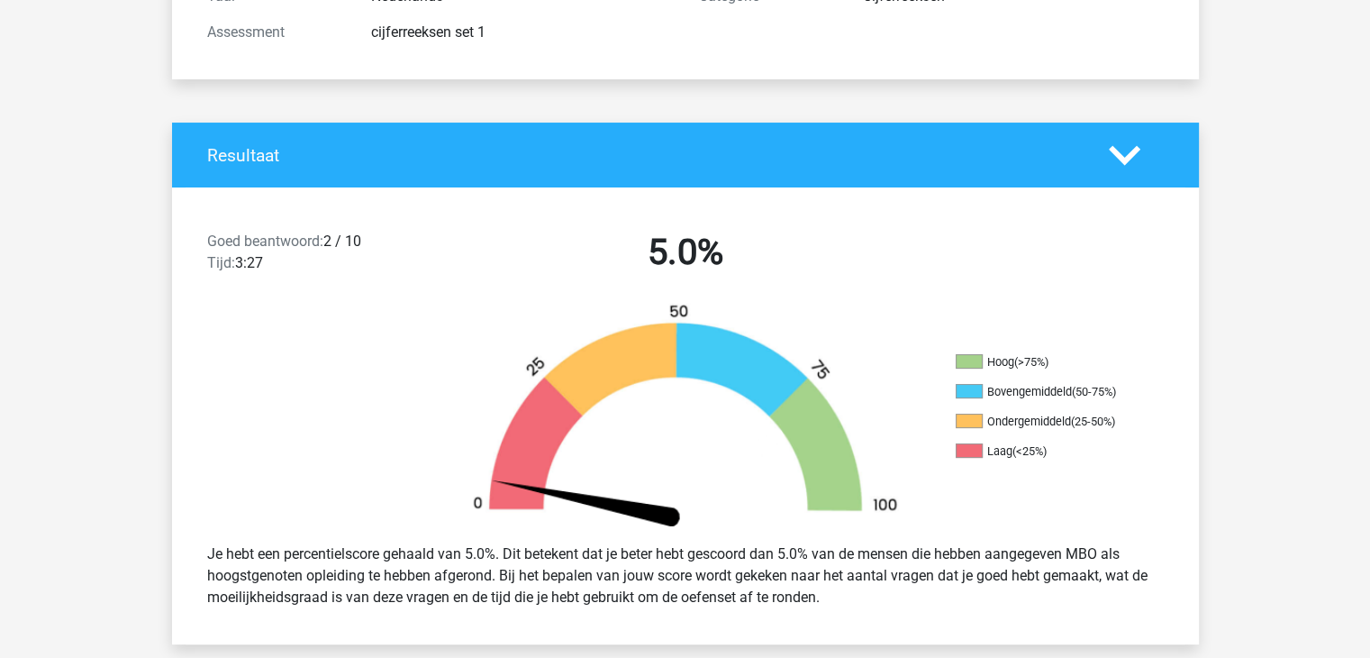
scroll to position [0, 0]
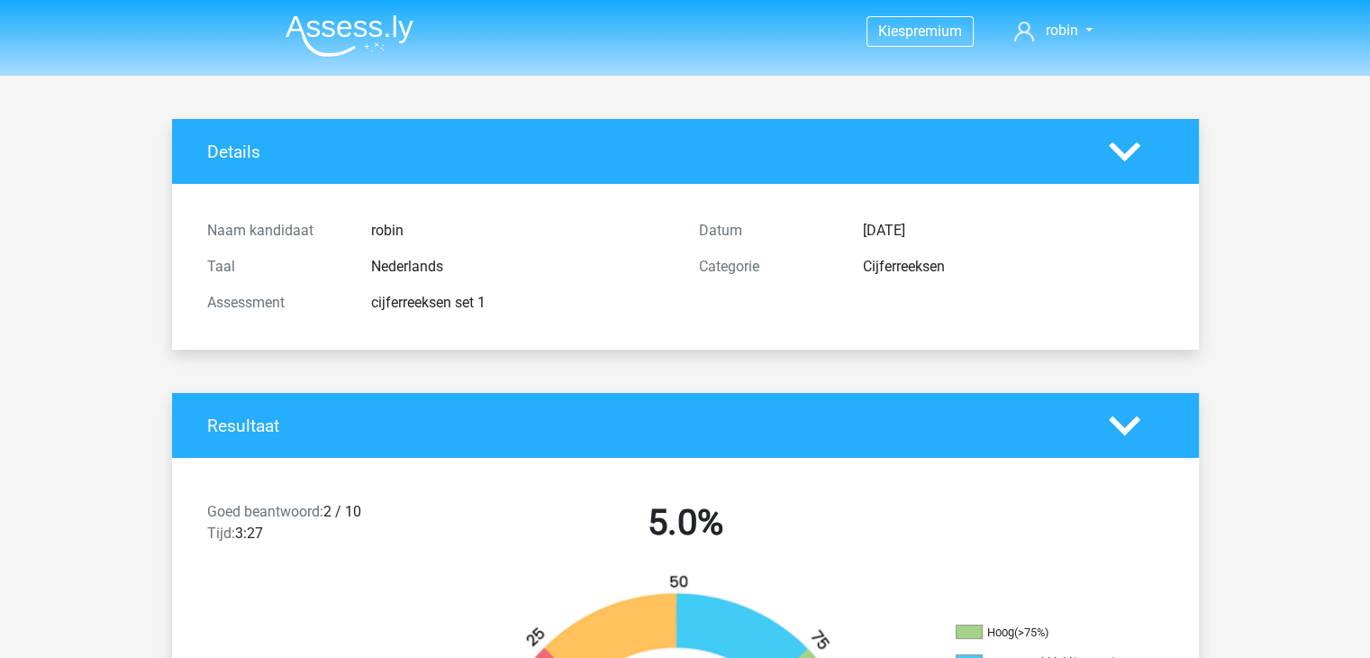
click at [317, 35] on img at bounding box center [350, 35] width 128 height 42
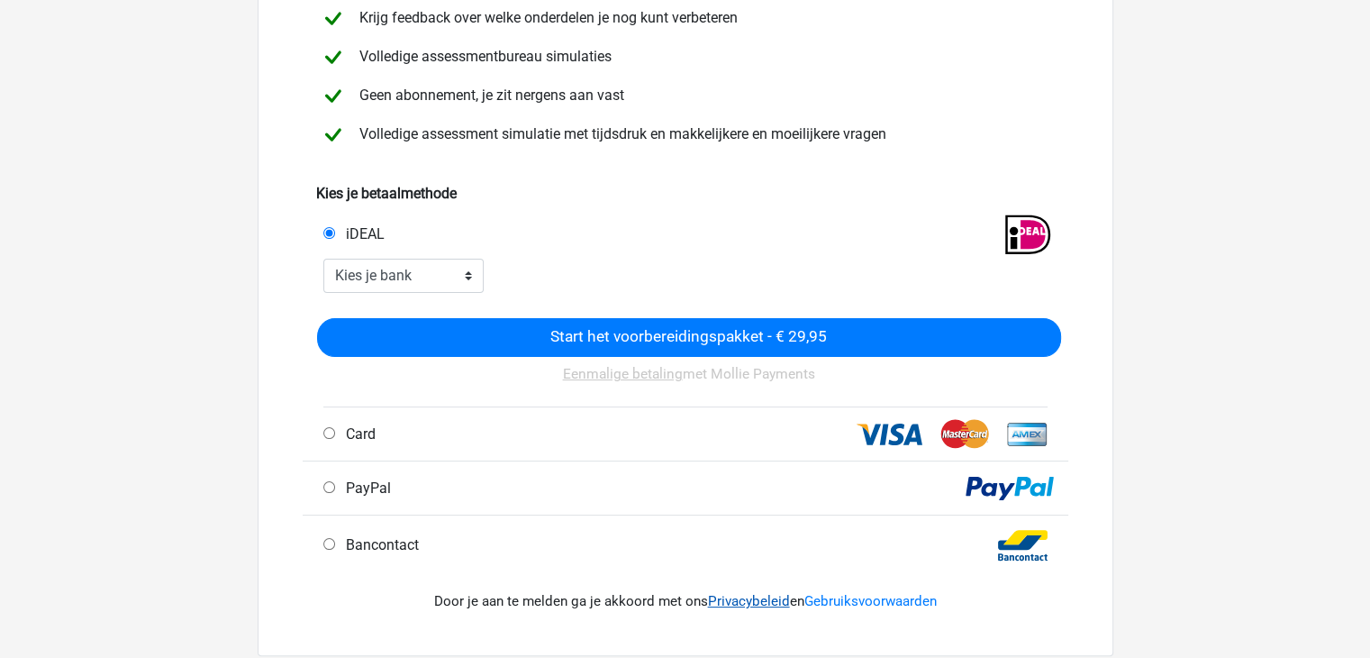
scroll to position [360, 0]
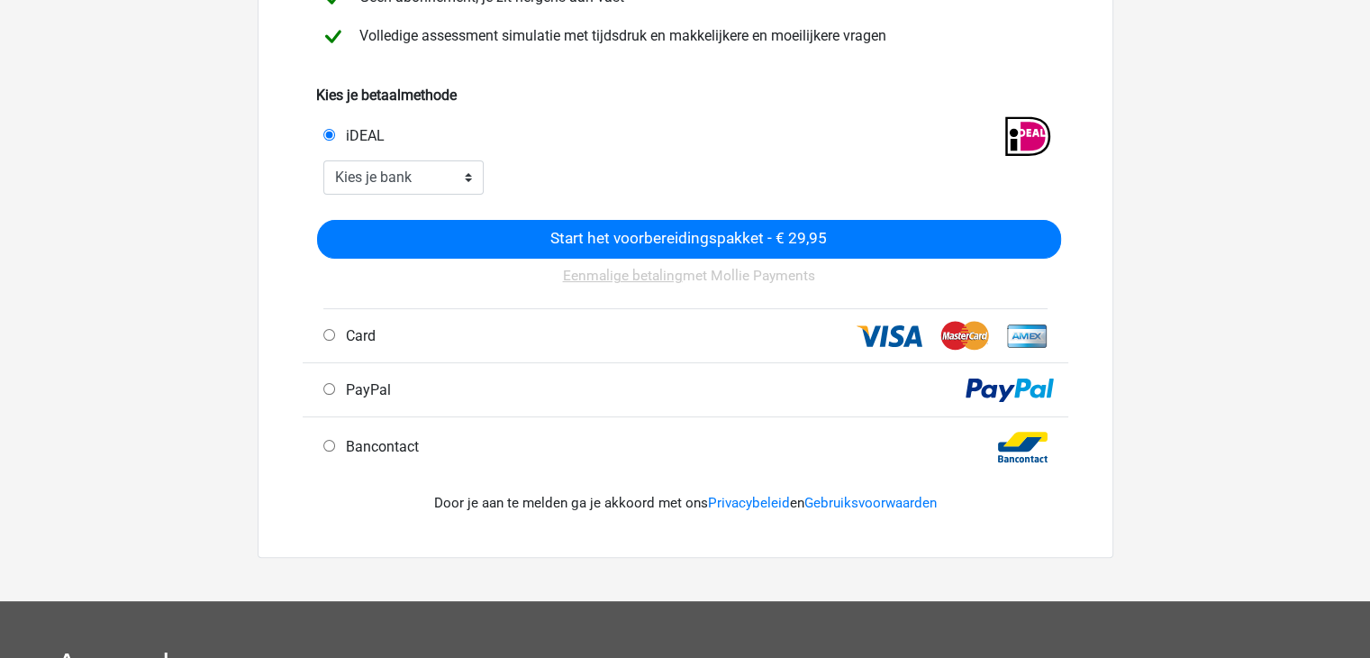
click at [653, 401] on div "PayPal" at bounding box center [686, 390] width 766 height 54
click at [331, 387] on input "PayPal" at bounding box center [329, 389] width 12 height 12
radio input "true"
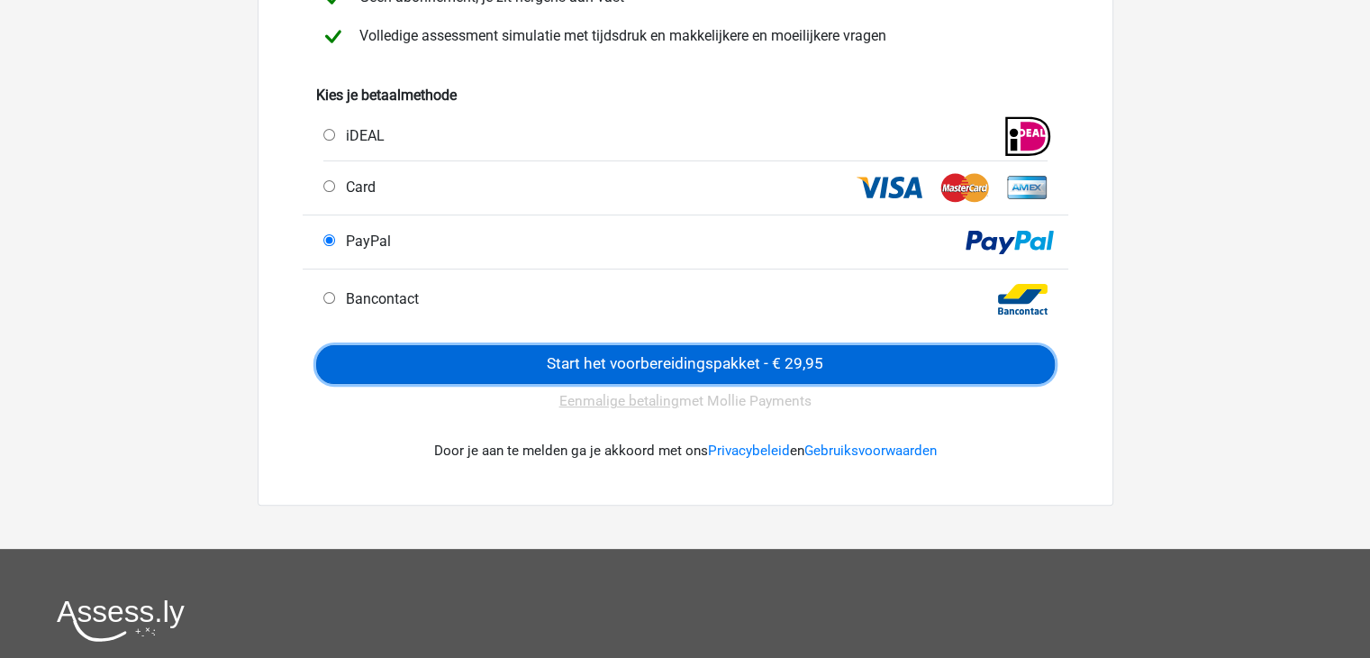
click at [542, 364] on input "Start het voorbereidingspakket - € 29,95" at bounding box center [685, 364] width 739 height 39
drag, startPoint x: 468, startPoint y: 362, endPoint x: 452, endPoint y: 350, distance: 19.3
